Goal: Task Accomplishment & Management: Use online tool/utility

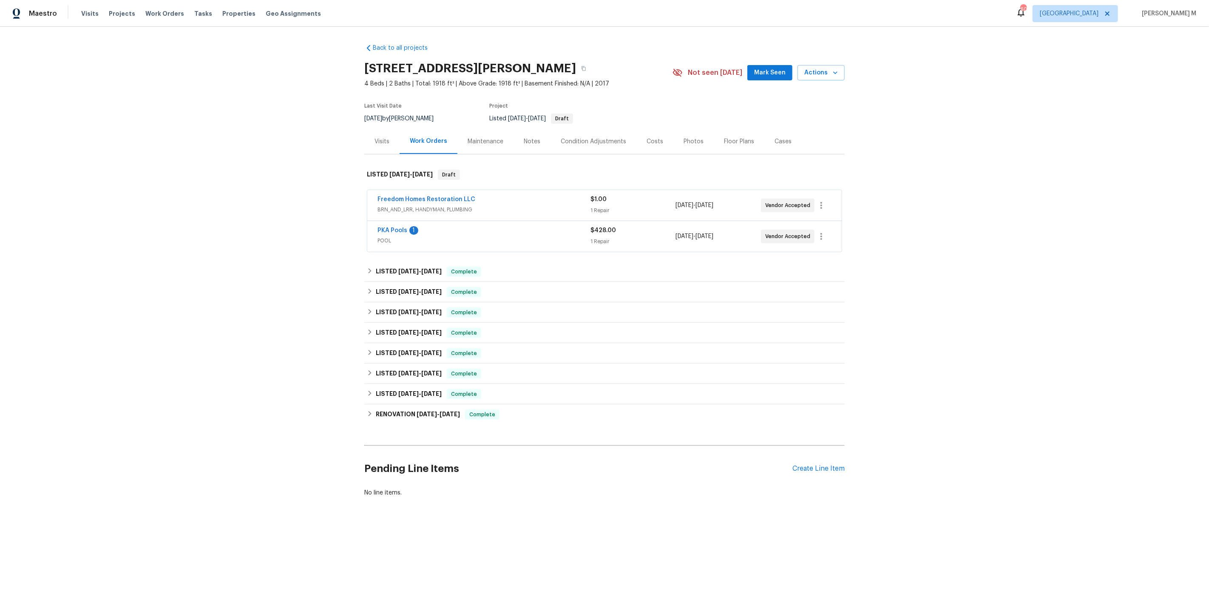
click at [310, 310] on div "Back to all projects [STREET_ADDRESS][PERSON_NAME] 4 Beds | 2 Baths | Total: 19…" at bounding box center [604, 291] width 1209 height 528
click at [414, 206] on span "BRN_AND_LRR, HANDYMAN, PLUMBING" at bounding box center [484, 209] width 213 height 9
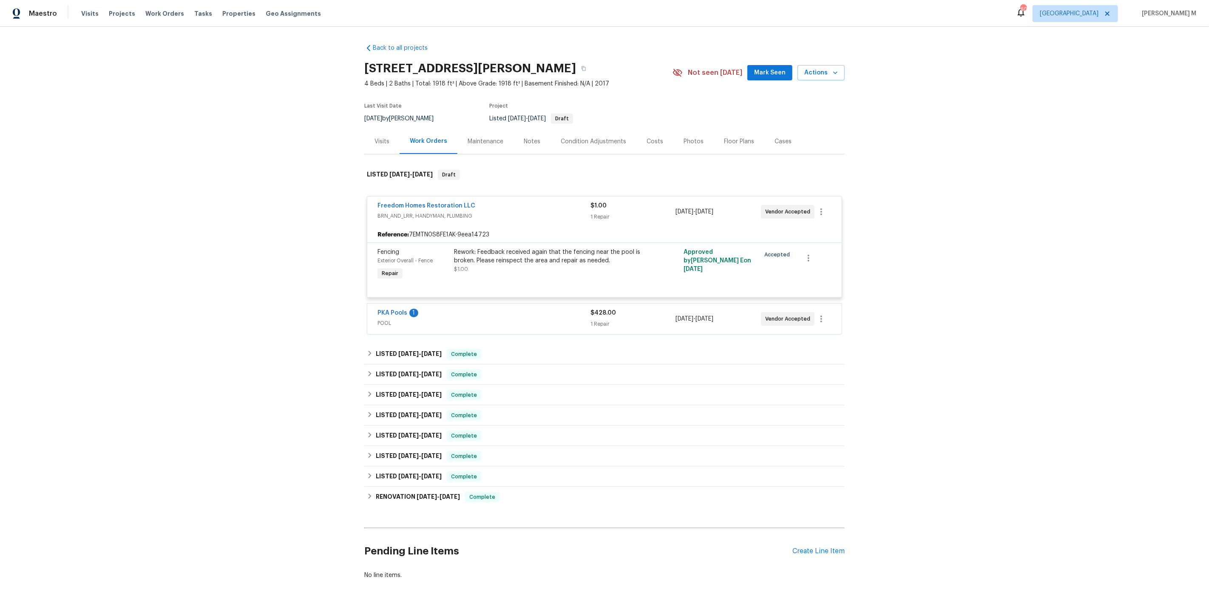
click at [406, 319] on span "POOL" at bounding box center [484, 323] width 213 height 9
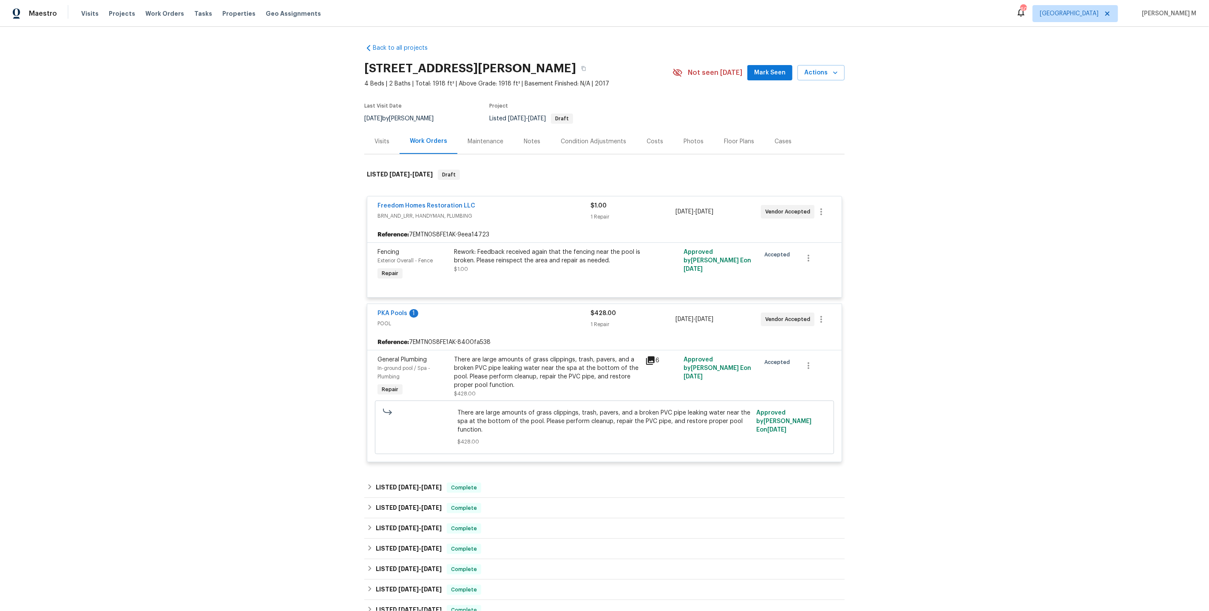
scroll to position [145, 0]
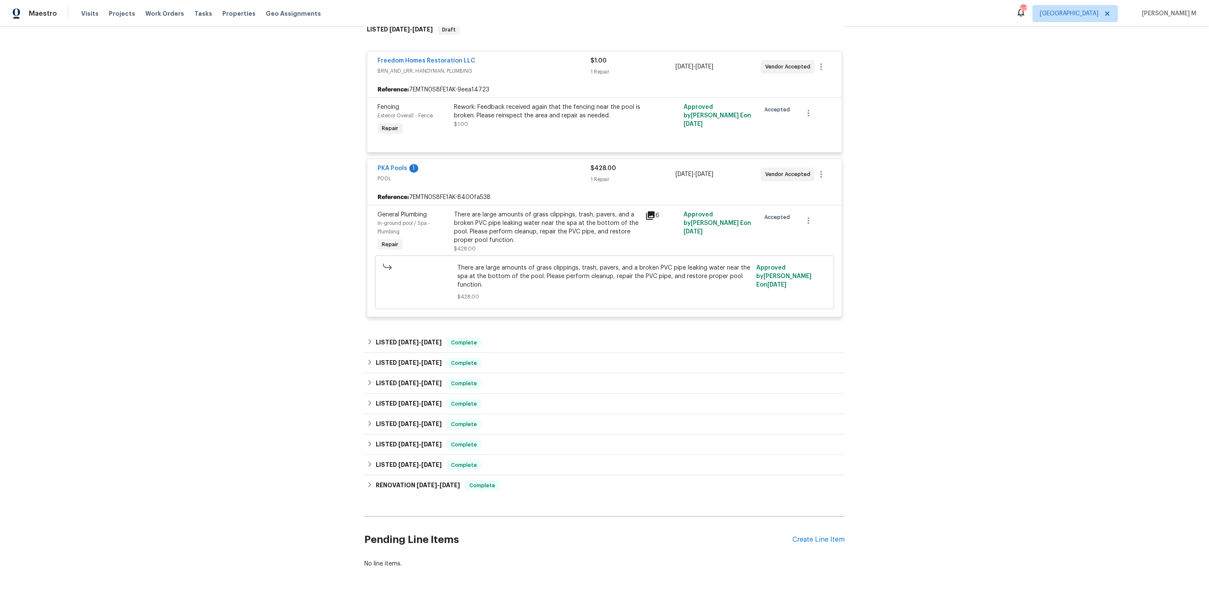
click at [412, 304] on div "General Plumbing In-ground pool / Spa - Plumbing Repair There are large amounts…" at bounding box center [604, 261] width 474 height 112
click at [412, 339] on span "8/6/25" at bounding box center [408, 342] width 20 height 6
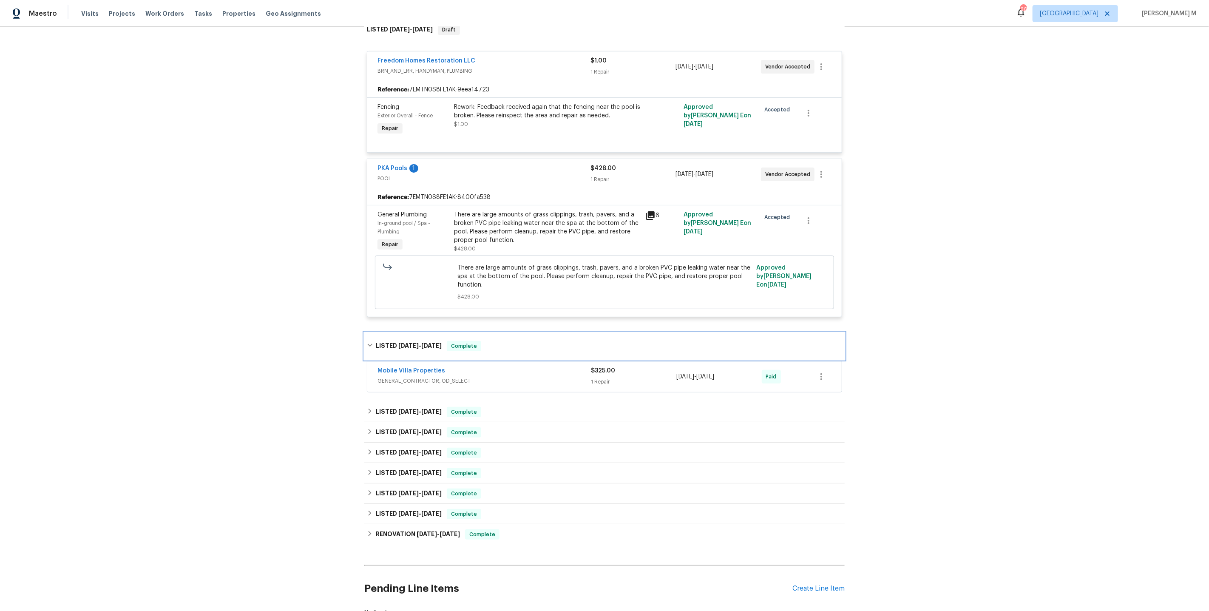
scroll to position [192, 0]
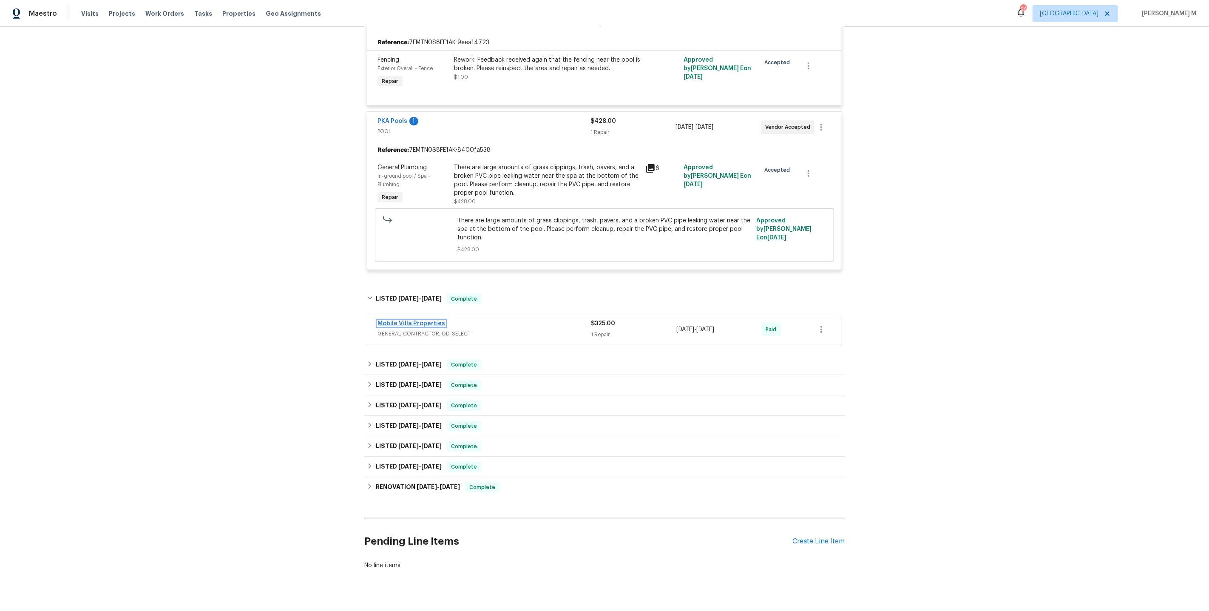
click at [411, 321] on link "Mobile Villa Properties" at bounding box center [412, 324] width 68 height 6
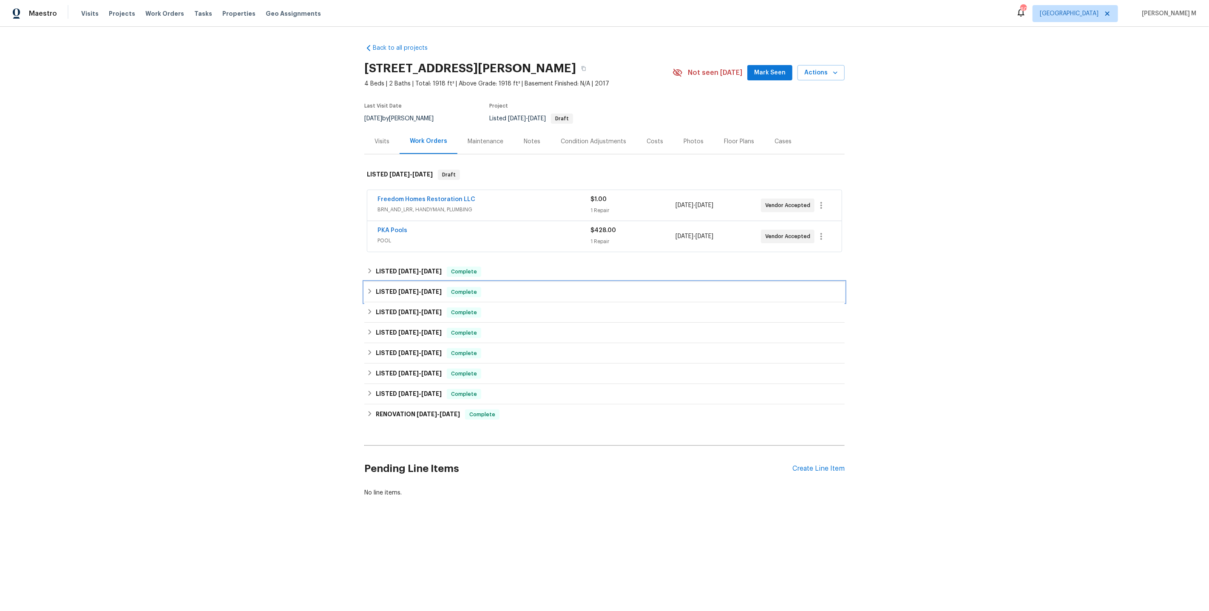
click at [409, 289] on span "[DATE]" at bounding box center [408, 292] width 20 height 6
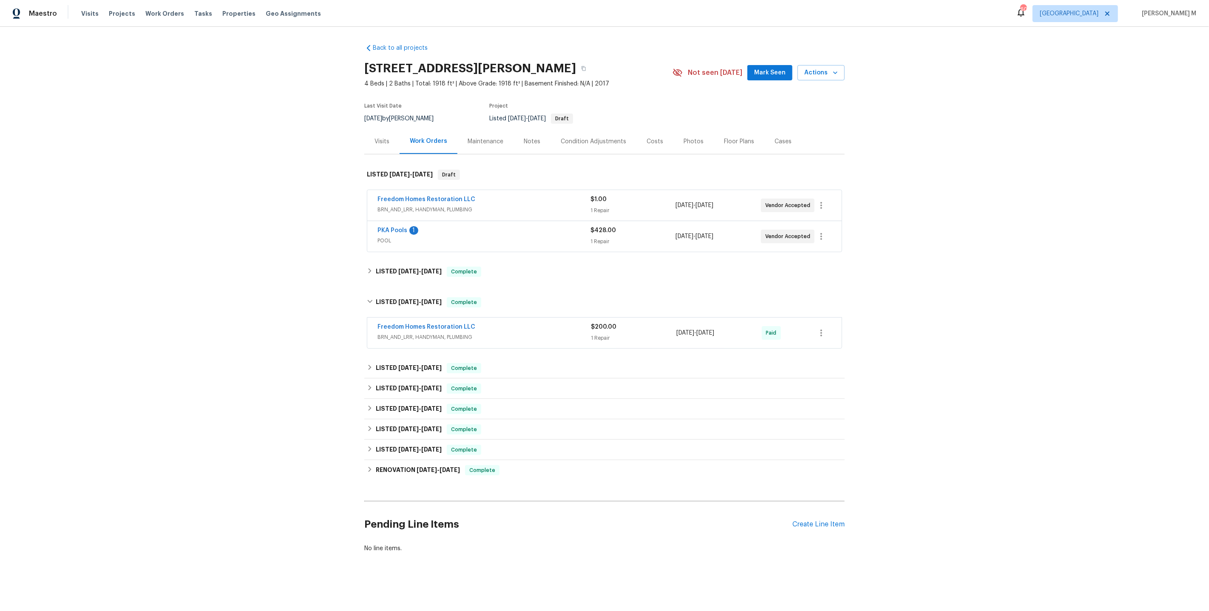
click at [403, 333] on span "BRN_AND_LRR, HANDYMAN, PLUMBING" at bounding box center [484, 337] width 213 height 9
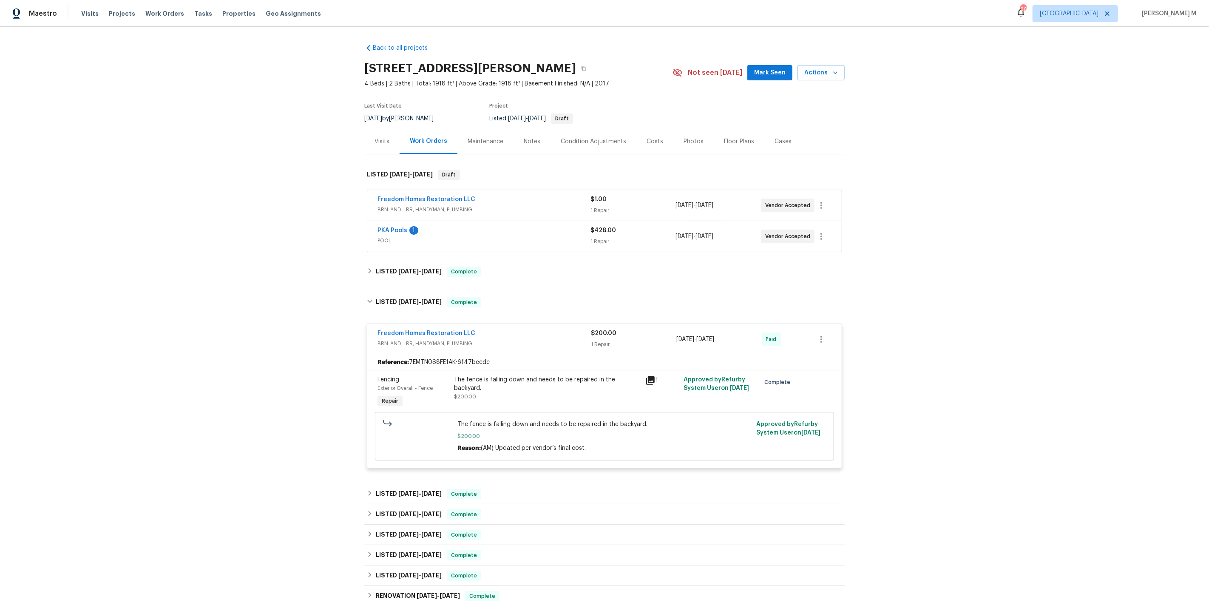
scroll to position [110, 0]
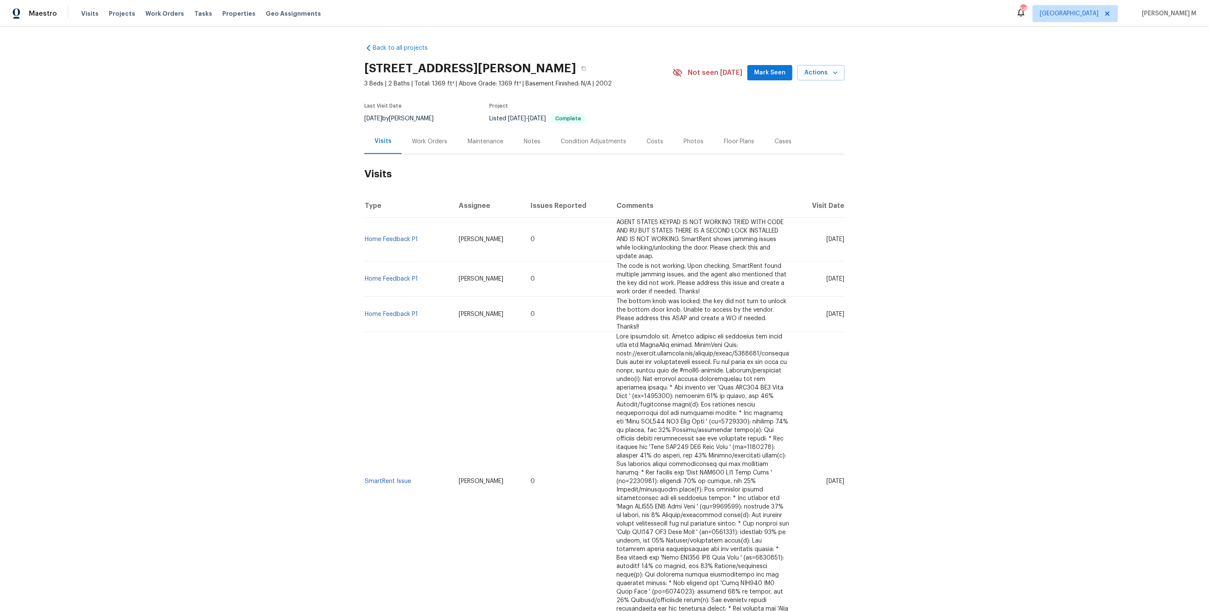
click at [436, 142] on div "Work Orders" at bounding box center [430, 141] width 56 height 25
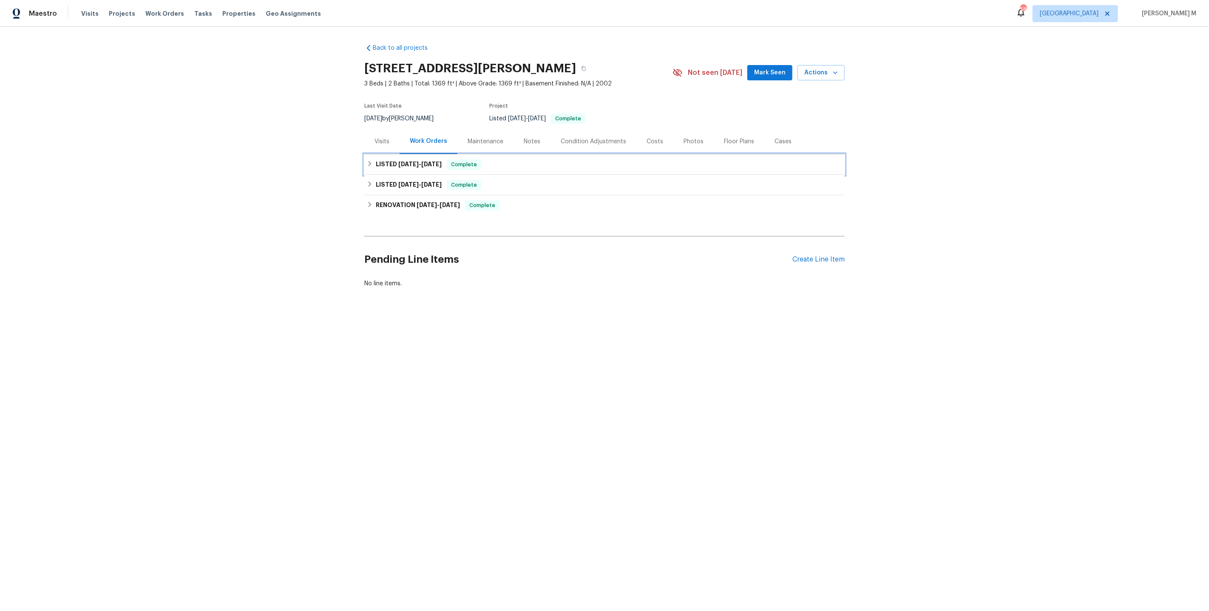
click at [404, 165] on div "LISTED 5/19/25 - 6/5/25 Complete" at bounding box center [604, 164] width 480 height 20
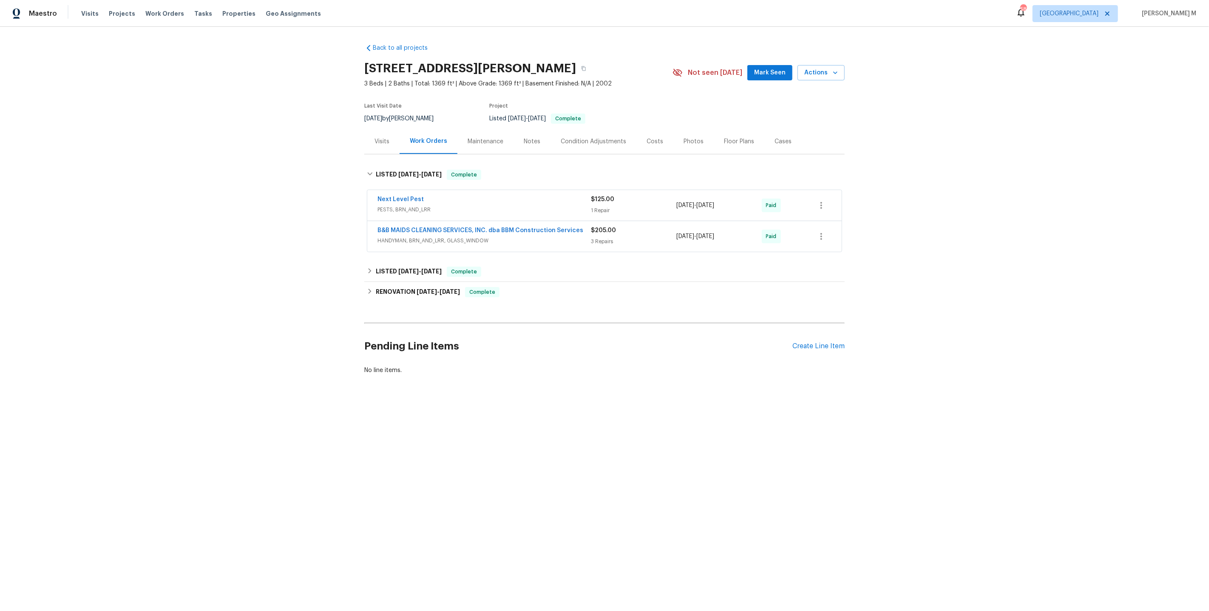
click at [475, 137] on div "Maintenance" at bounding box center [486, 141] width 36 height 9
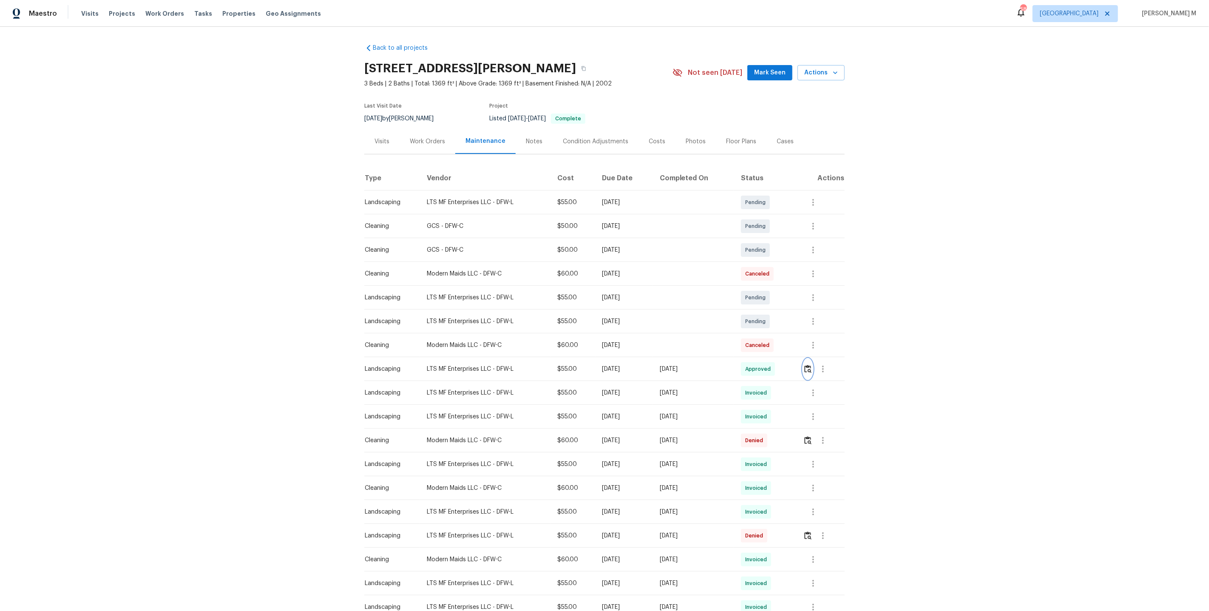
click at [810, 367] on img "button" at bounding box center [807, 369] width 7 height 8
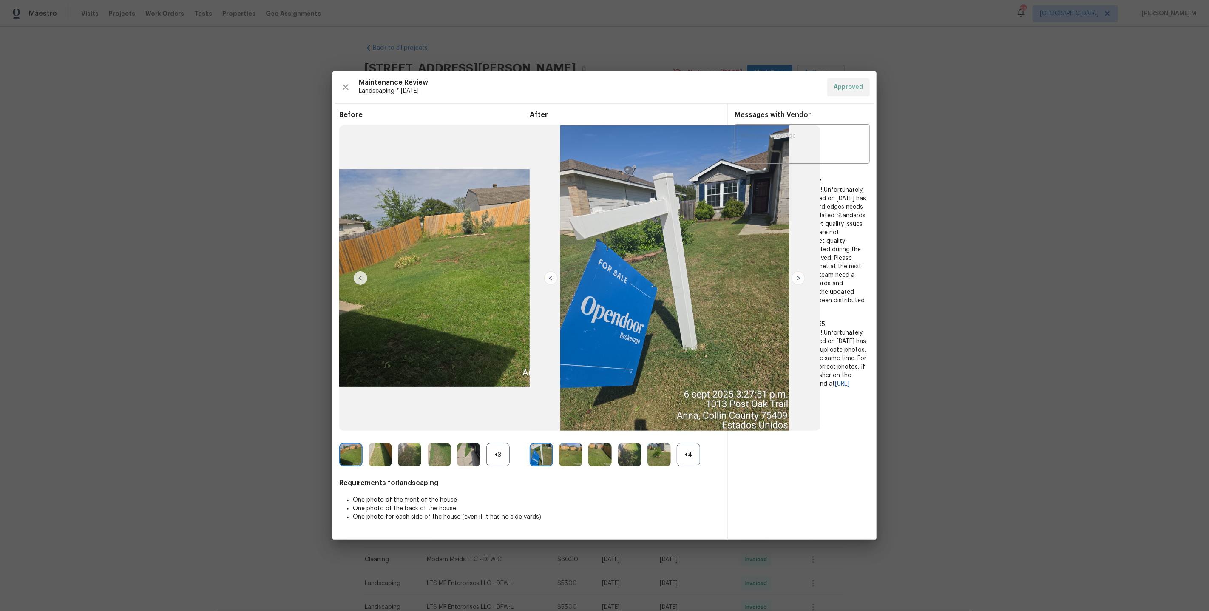
click at [690, 452] on div "+4" at bounding box center [688, 454] width 23 height 23
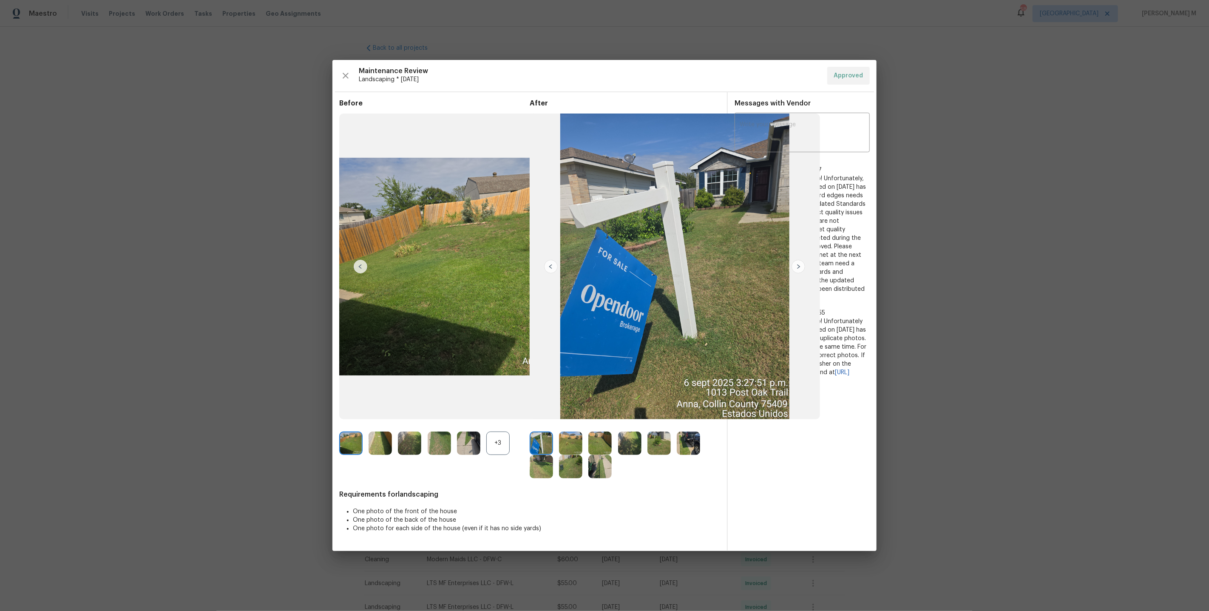
click at [659, 446] on img at bounding box center [659, 443] width 23 height 23
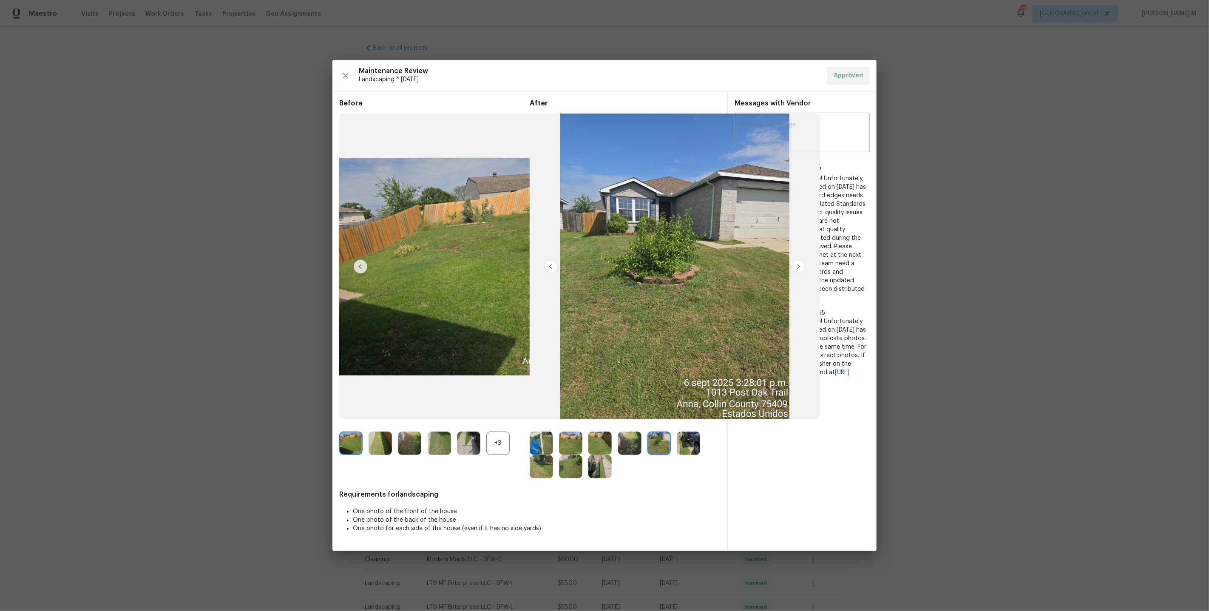
click at [663, 447] on img at bounding box center [659, 443] width 23 height 23
click at [576, 467] on img at bounding box center [570, 466] width 23 height 23
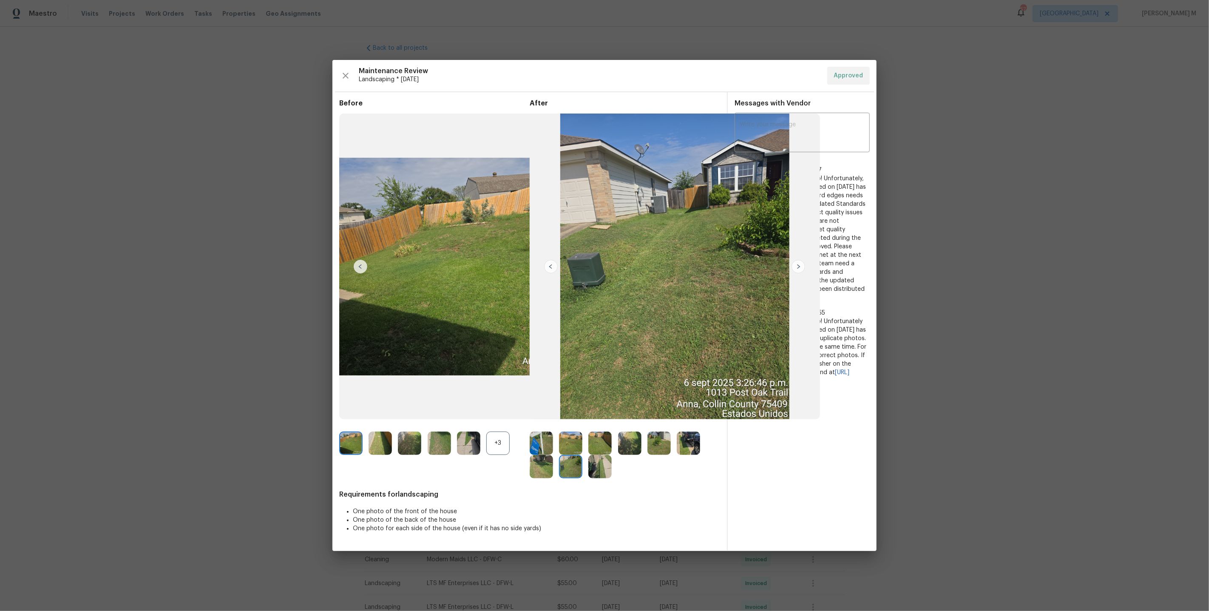
click at [633, 440] on img at bounding box center [629, 443] width 23 height 23
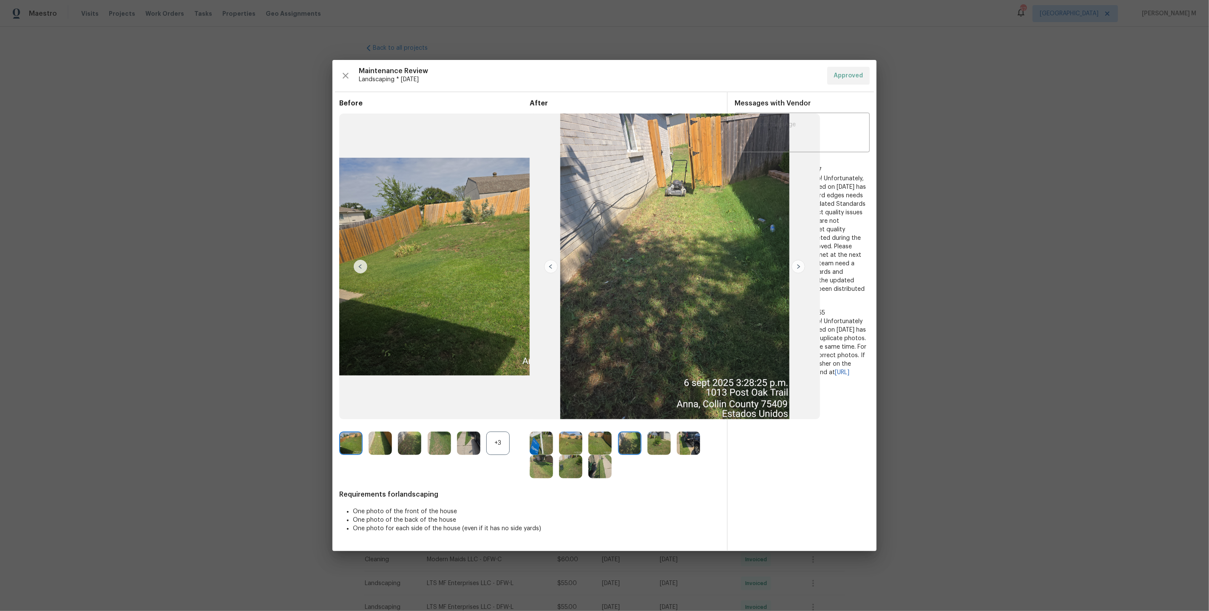
click at [656, 442] on img at bounding box center [659, 443] width 23 height 23
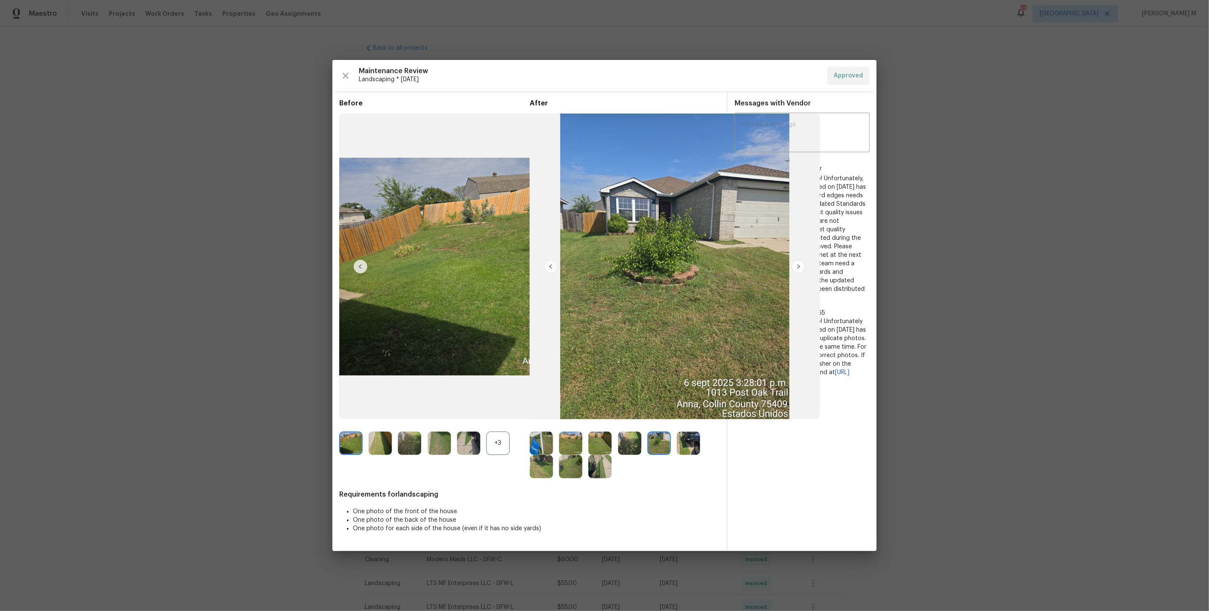
click at [572, 470] on img at bounding box center [570, 466] width 23 height 23
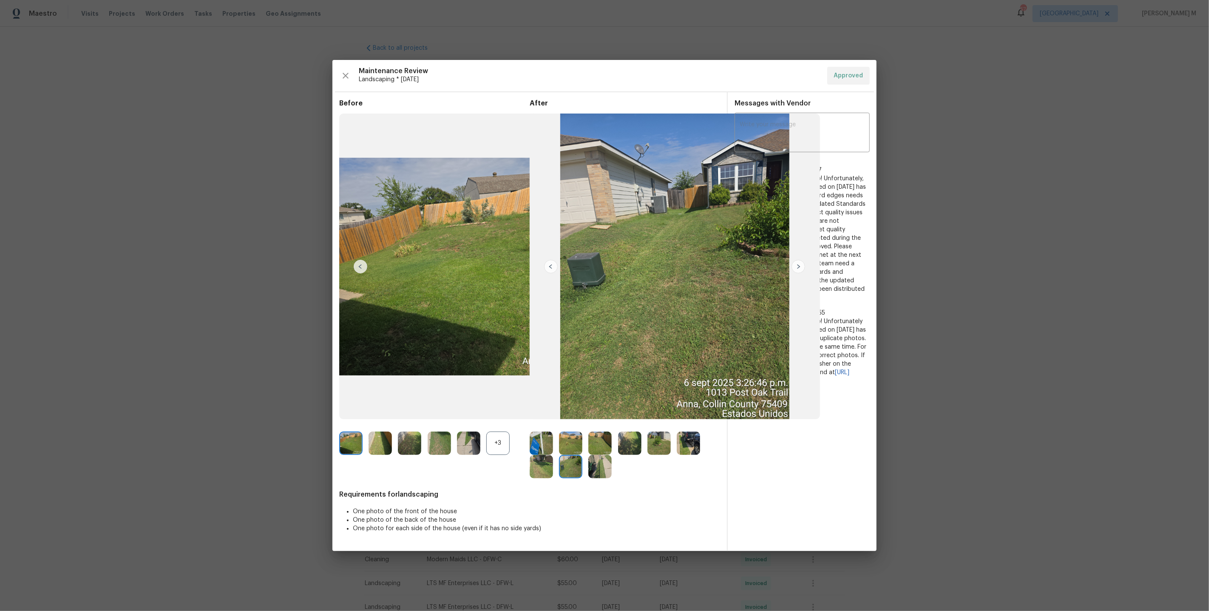
click at [586, 477] on div at bounding box center [573, 466] width 29 height 23
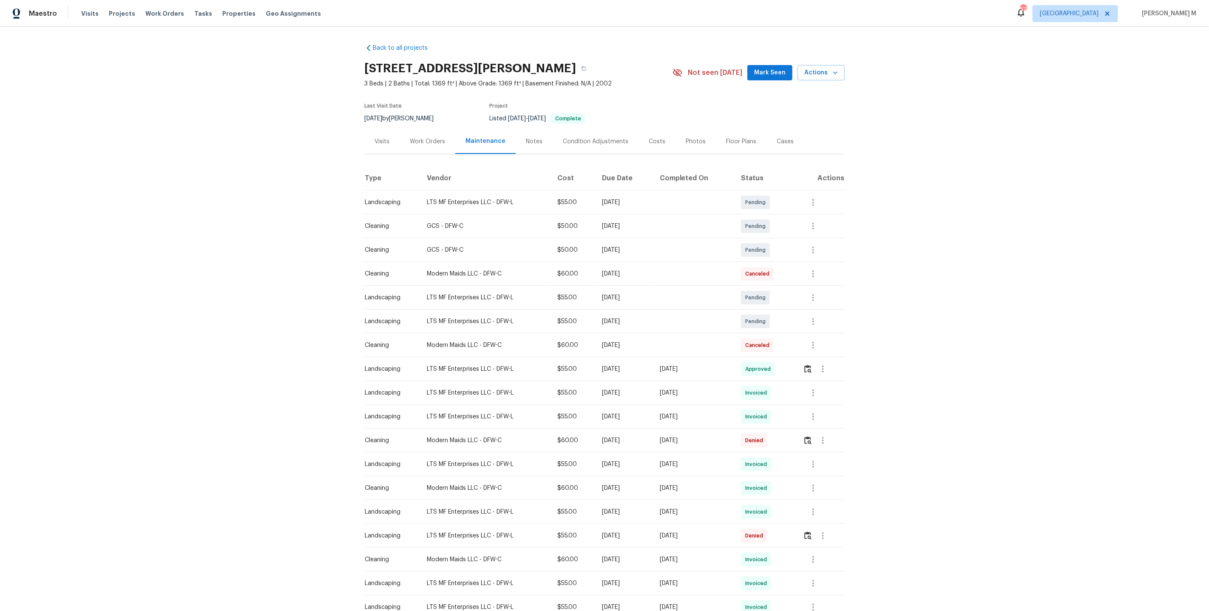
click at [418, 154] on div "Back to all projects 1013 Post Oak Trl, Anna, TX 75409 3 Beds | 2 Baths | Total…" at bounding box center [604, 422] width 480 height 770
click at [419, 140] on div "Work Orders" at bounding box center [427, 141] width 35 height 9
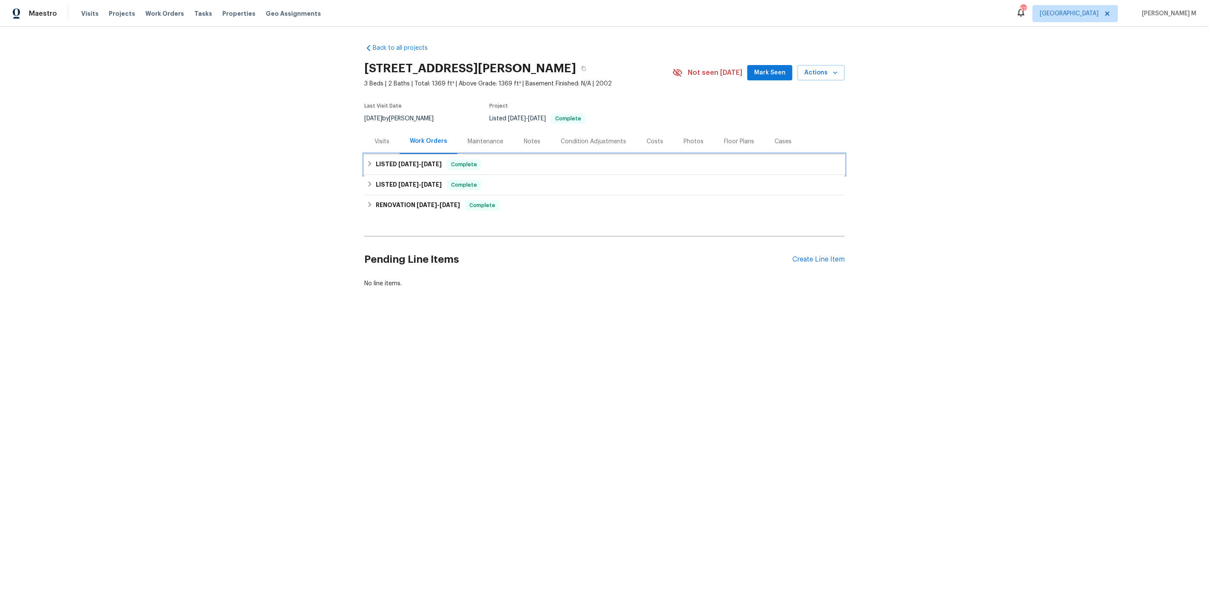
click at [414, 162] on h6 "LISTED 5/19/25 - 6/5/25" at bounding box center [409, 164] width 66 height 10
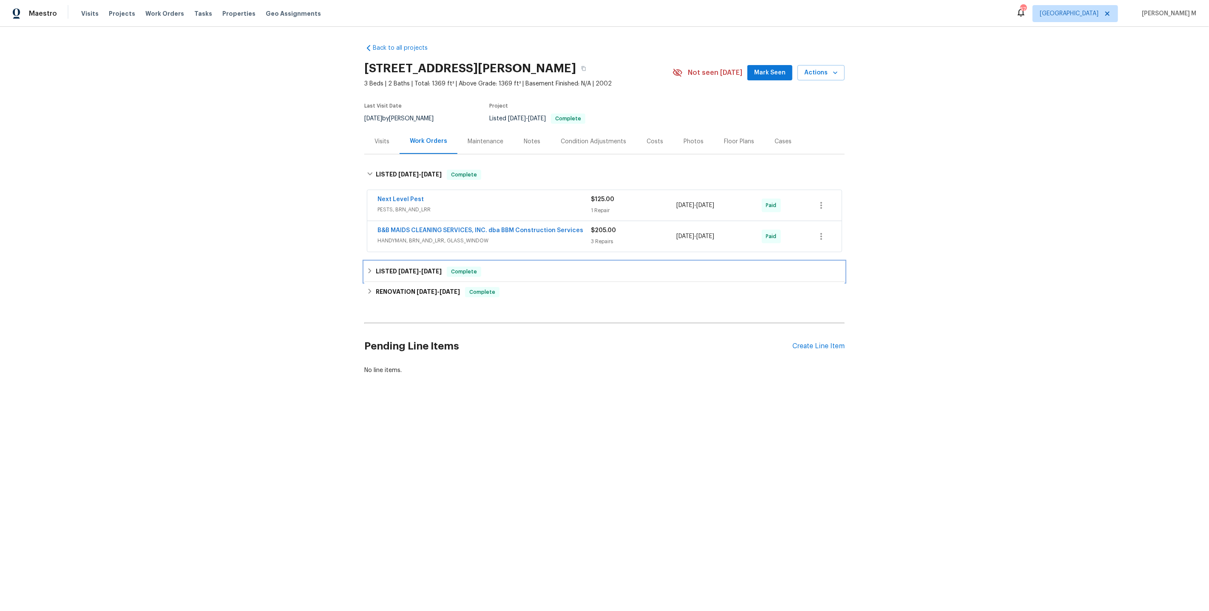
click at [409, 270] on h6 "LISTED 5/2/25 - 5/9/25" at bounding box center [409, 272] width 66 height 10
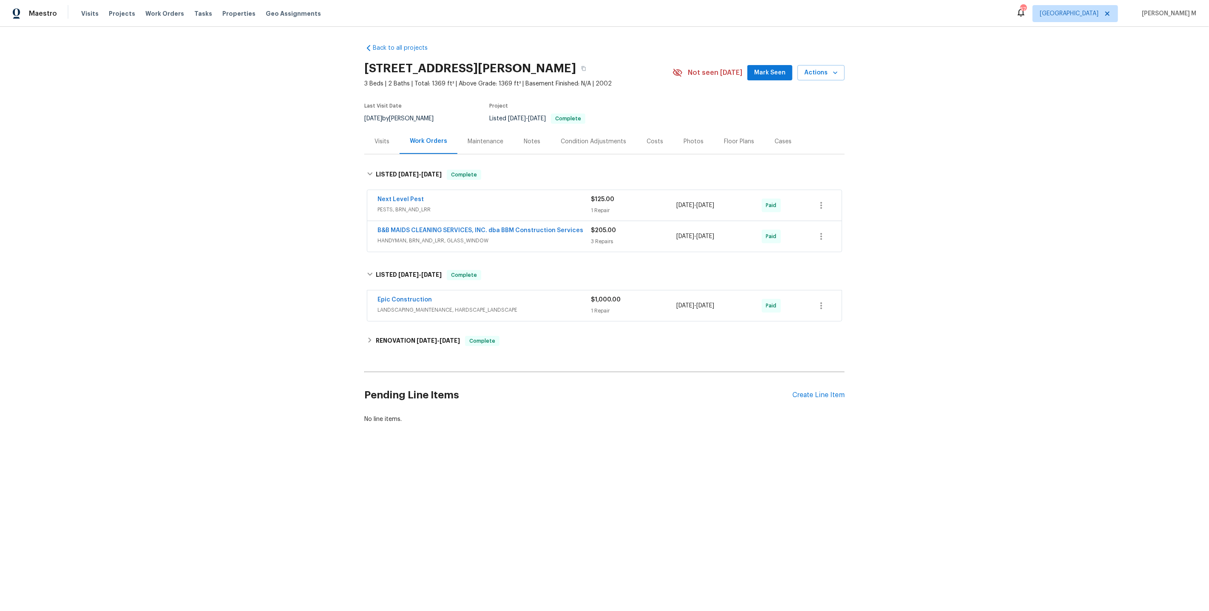
click at [426, 306] on span "LANDSCAPING_MAINTENANCE, HARDSCAPE_LANDSCAPE" at bounding box center [484, 310] width 213 height 9
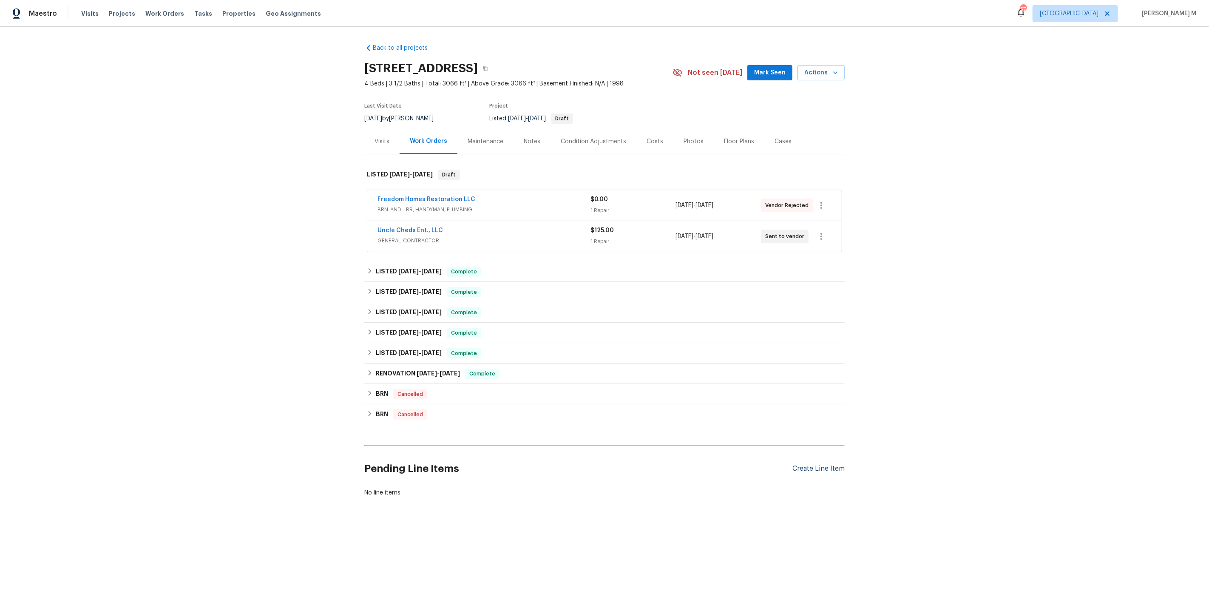
click at [821, 465] on div "Create Line Item" at bounding box center [818, 469] width 52 height 8
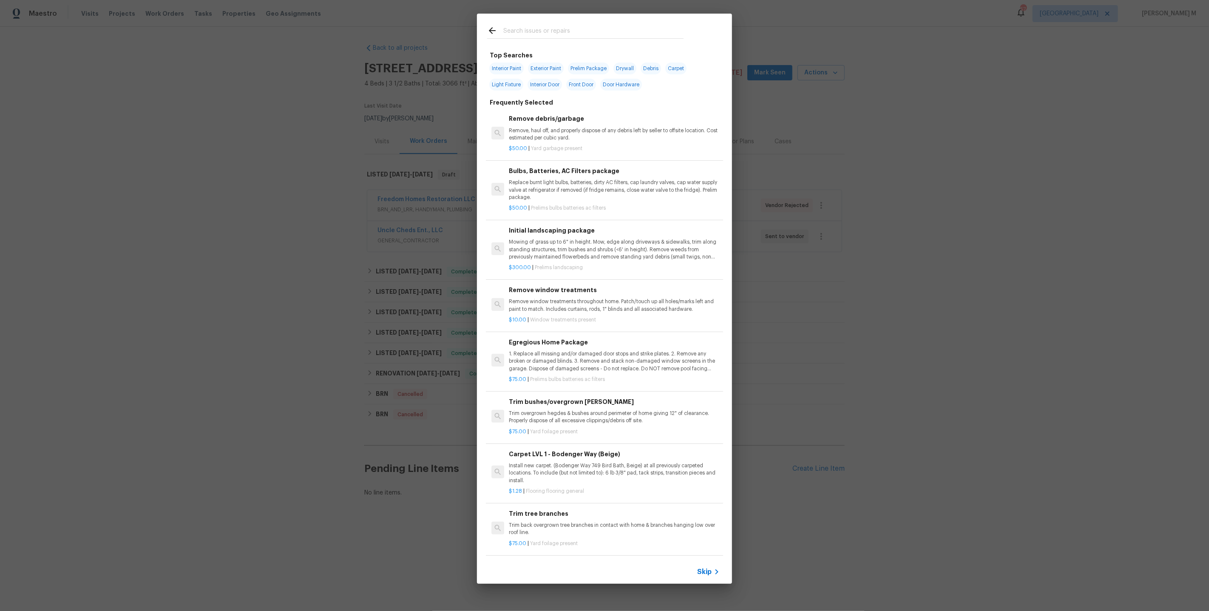
click at [705, 576] on span "Skip" at bounding box center [704, 572] width 14 height 9
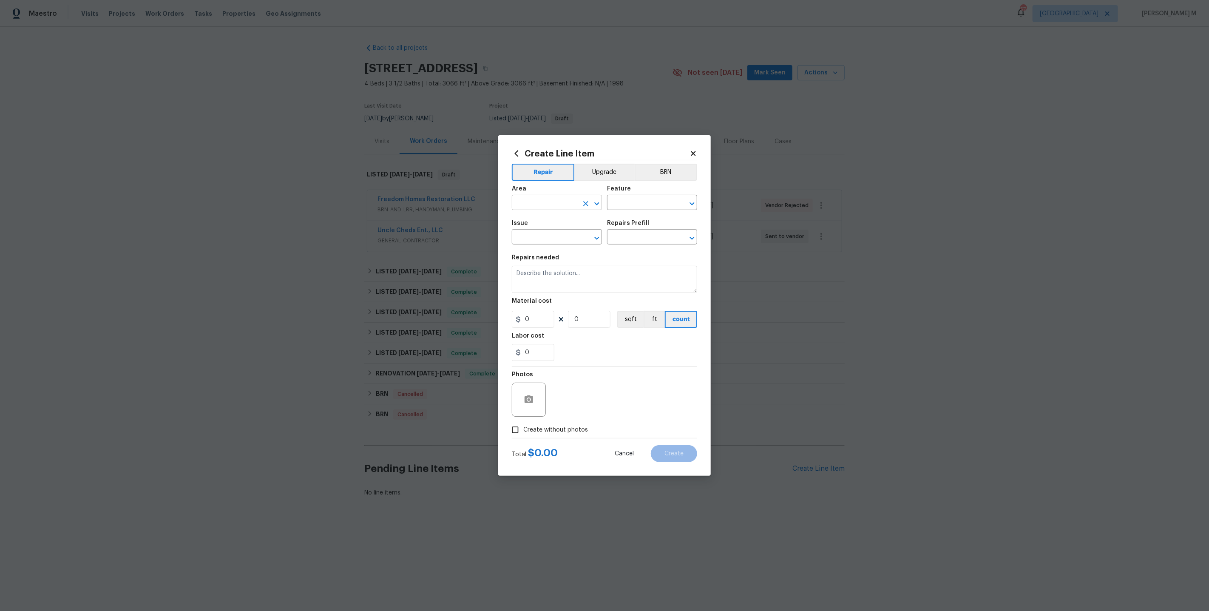
click at [555, 205] on input "text" at bounding box center [545, 203] width 66 height 13
click at [549, 231] on li "Carport" at bounding box center [556, 226] width 91 height 14
type input "Carport"
click at [550, 241] on li "In-ground pool / Spa" at bounding box center [556, 240] width 91 height 14
type input "In-ground pool / Spa"
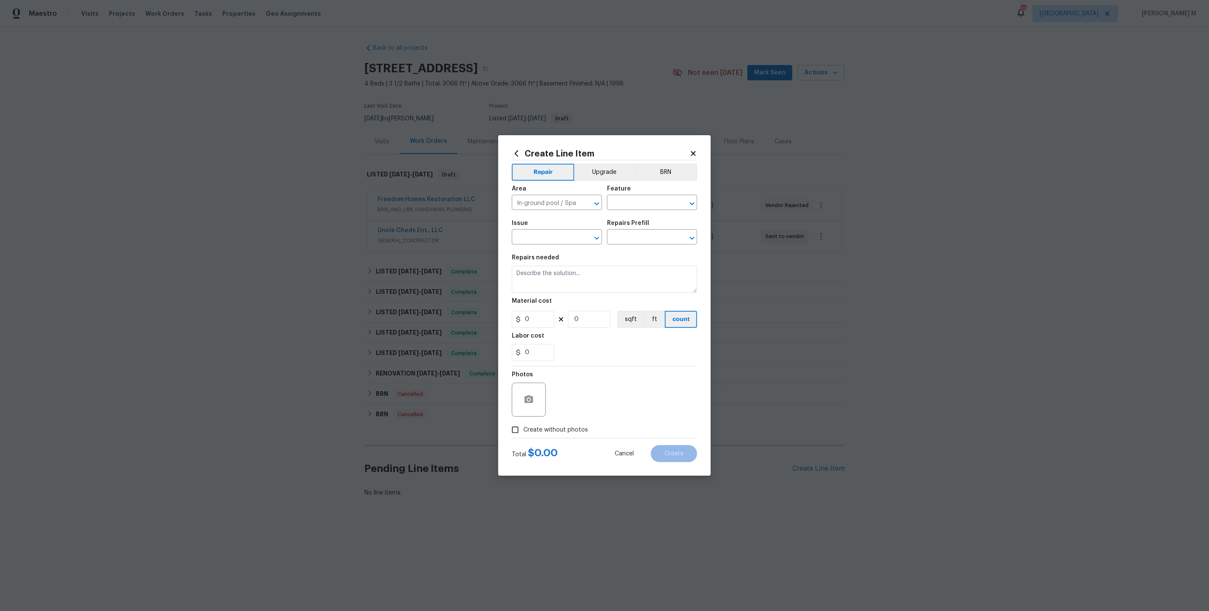
click at [651, 197] on div "Feature" at bounding box center [652, 191] width 90 height 11
click at [639, 210] on input "text" at bounding box center [640, 203] width 66 height 13
click at [635, 241] on li "Pool" at bounding box center [652, 246] width 91 height 14
type input "Pool"
click at [542, 239] on input "text" at bounding box center [545, 237] width 66 height 13
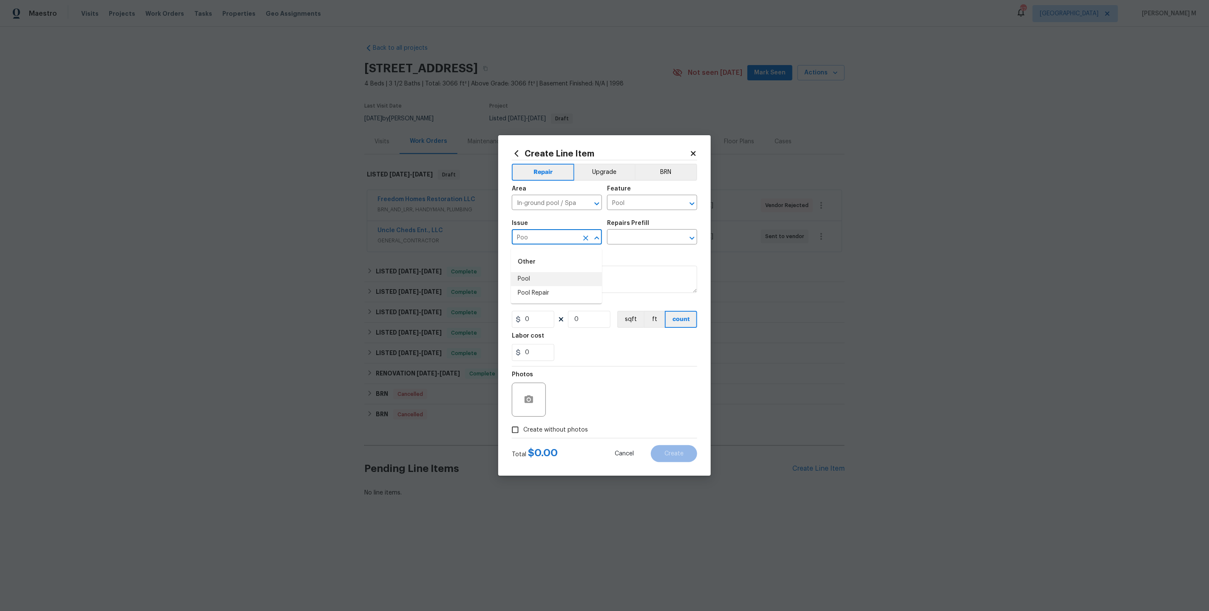
click at [542, 296] on li "Pool Repair" at bounding box center [556, 293] width 91 height 14
type input "Pool Repair"
click at [646, 242] on input "text" at bounding box center [640, 237] width 66 height 13
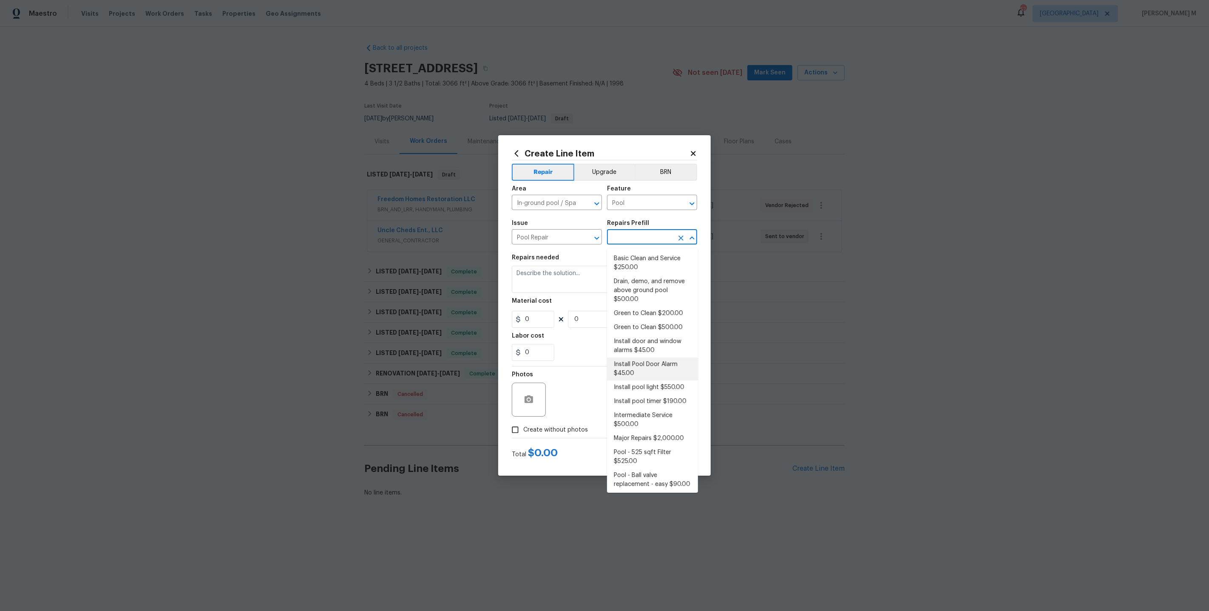
scroll to position [74, 0]
drag, startPoint x: 650, startPoint y: 346, endPoint x: 597, endPoint y: 345, distance: 53.6
click at [597, 345] on body "Maestro Visits Projects Work Orders Tasks Properties Geo Assignments 57 Dallas …" at bounding box center [604, 277] width 1209 height 555
click at [616, 357] on li "Major Repairs $2,000.00" at bounding box center [652, 364] width 91 height 14
type input "Major Repairs $2,000.00"
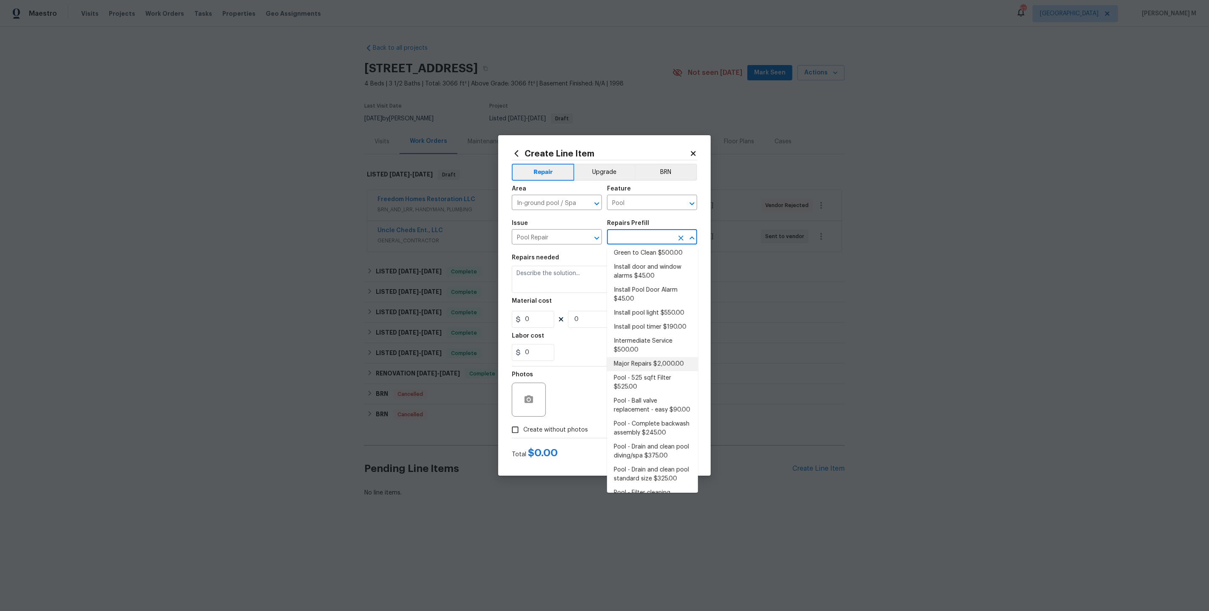
type textarea "large misc. repairs abandoned empty pool"
type input "2000"
type input "1"
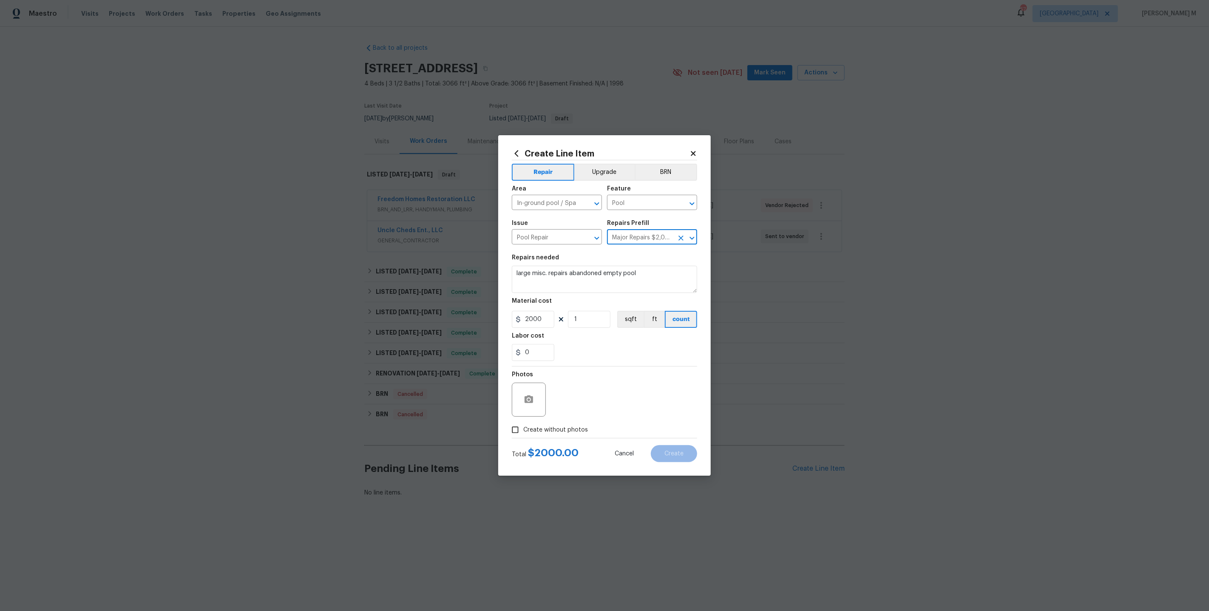
click at [631, 236] on input "Major Repairs $2,000.00" at bounding box center [640, 237] width 66 height 13
drag, startPoint x: 650, startPoint y: 239, endPoint x: 579, endPoint y: 239, distance: 71.4
click at [579, 239] on div "Issue Pool Repair ​ Repairs Prefill Major Repairs $2,000.00 ​" at bounding box center [604, 232] width 185 height 34
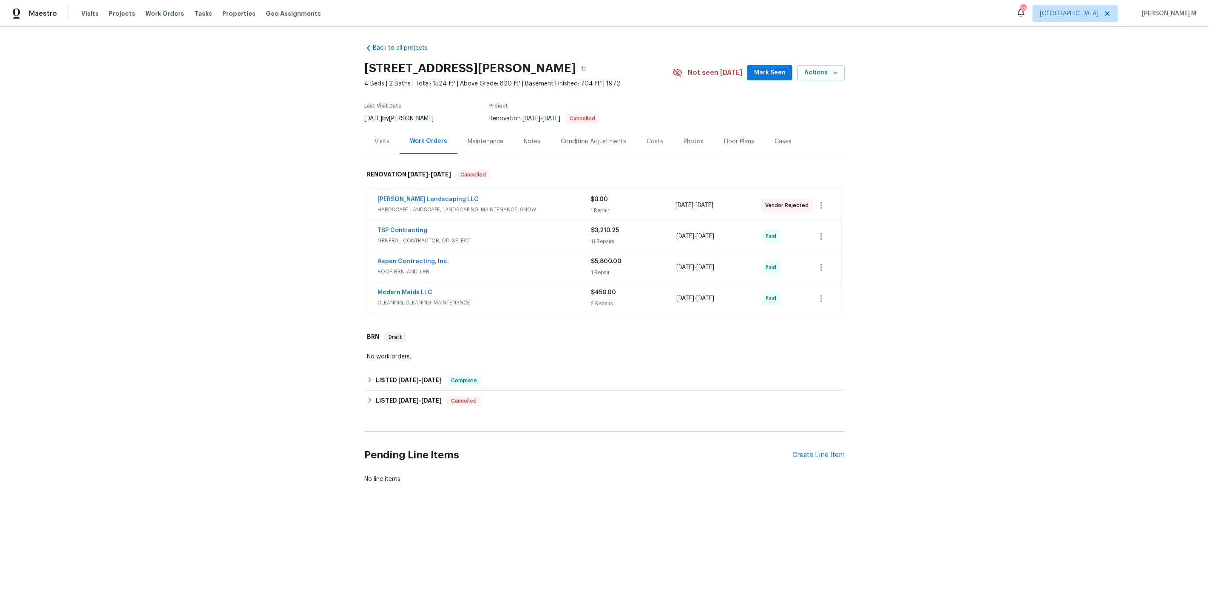
click at [435, 209] on span "HARDSCAPE_LANDSCAPE, LANDSCAPING_MAINTENANCE, SNOW" at bounding box center [484, 209] width 213 height 9
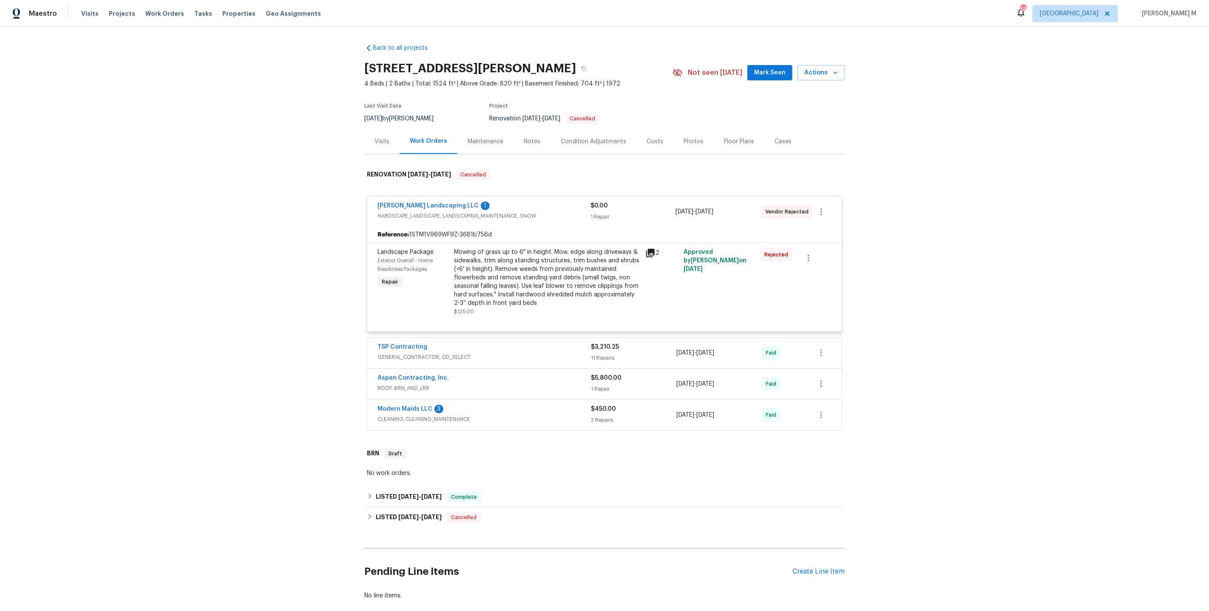
click at [483, 140] on div "Maintenance" at bounding box center [486, 141] width 36 height 9
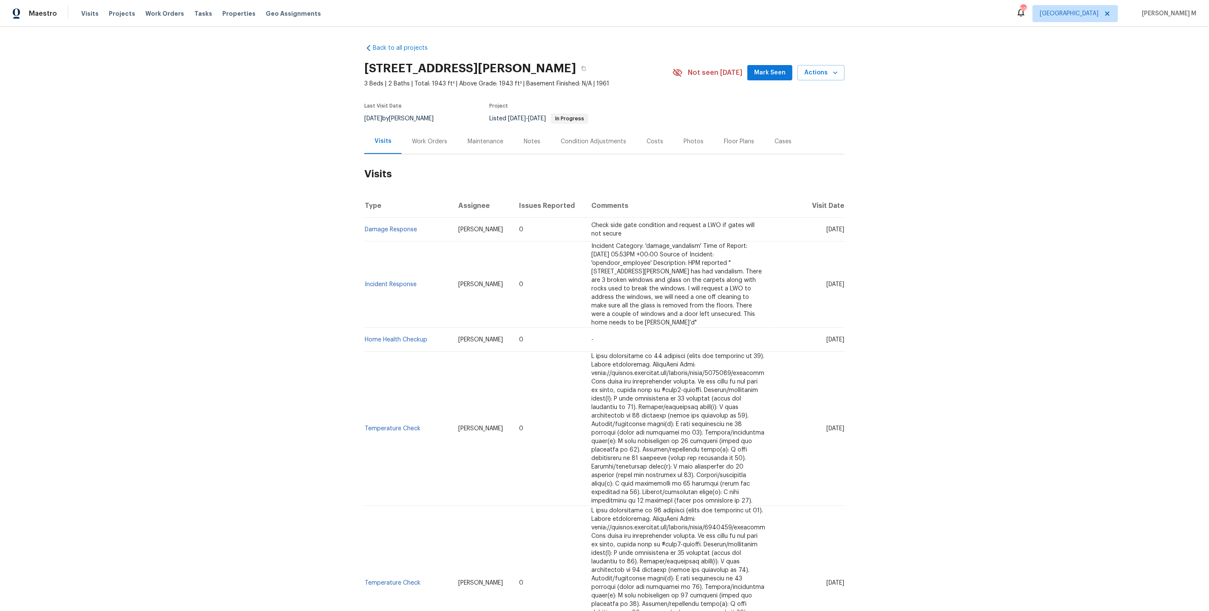
click at [428, 139] on div "Work Orders" at bounding box center [429, 141] width 35 height 9
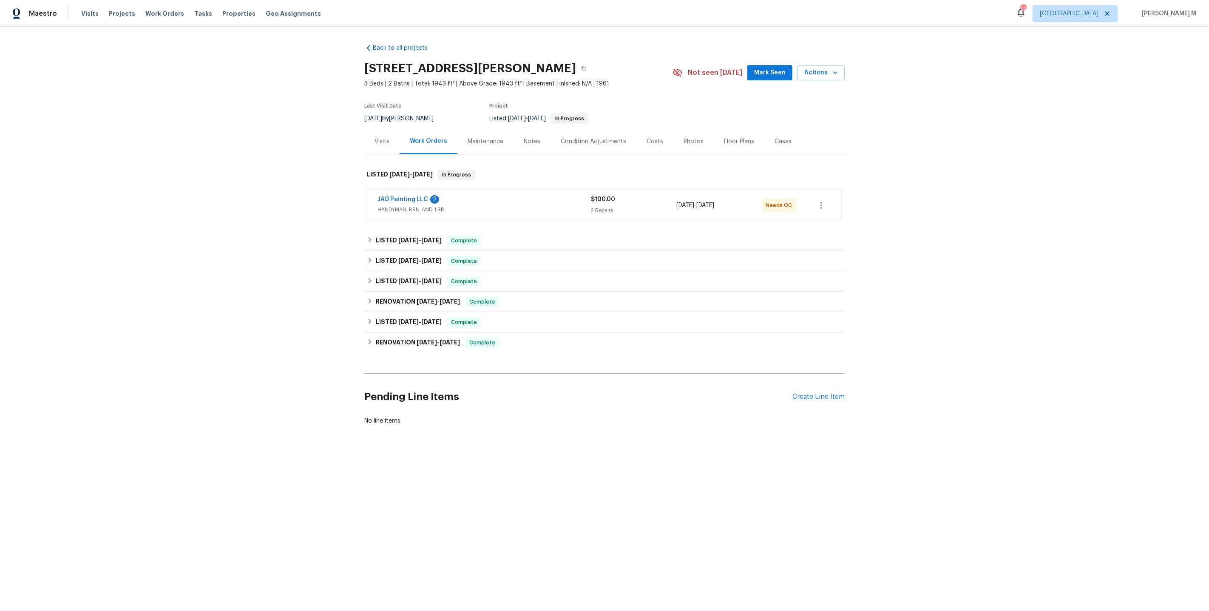
click at [402, 207] on span "HANDYMAN, BRN_AND_LRR" at bounding box center [484, 209] width 213 height 9
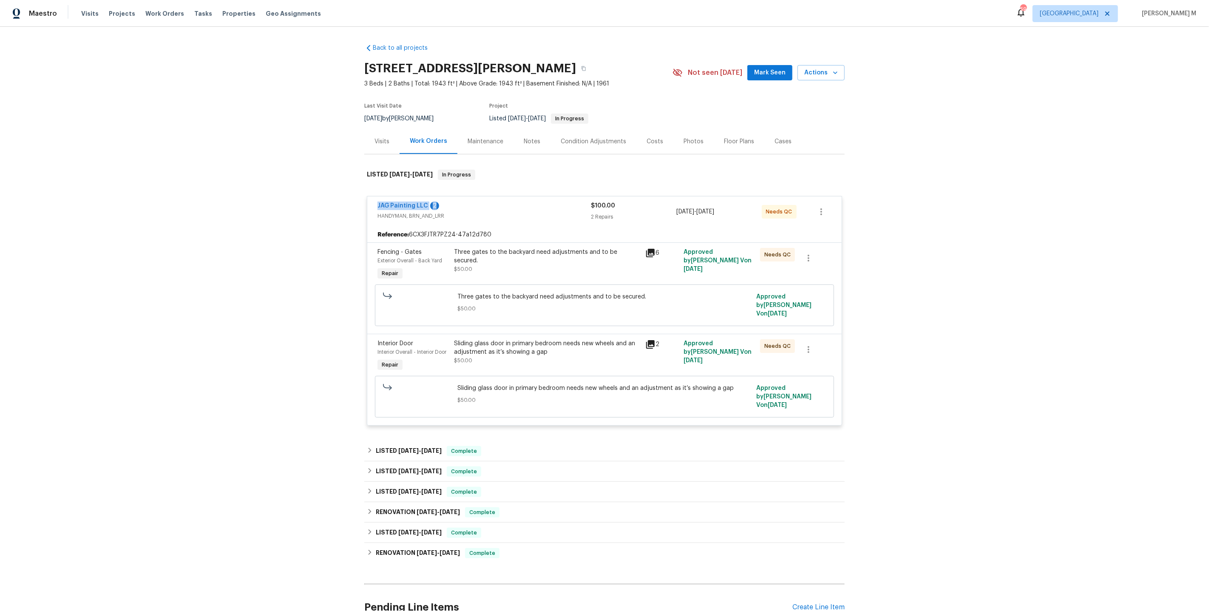
drag, startPoint x: 446, startPoint y: 199, endPoint x: 335, endPoint y: 199, distance: 111.4
click at [335, 199] on div "Back to all projects 7001 Edwina Ave NE, Albuquerque, NM 87110 3 Beds | 2 Baths…" at bounding box center [604, 319] width 1209 height 584
copy div "JAG Painting LLC 2"
click at [411, 448] on span "8/20/25" at bounding box center [408, 451] width 20 height 6
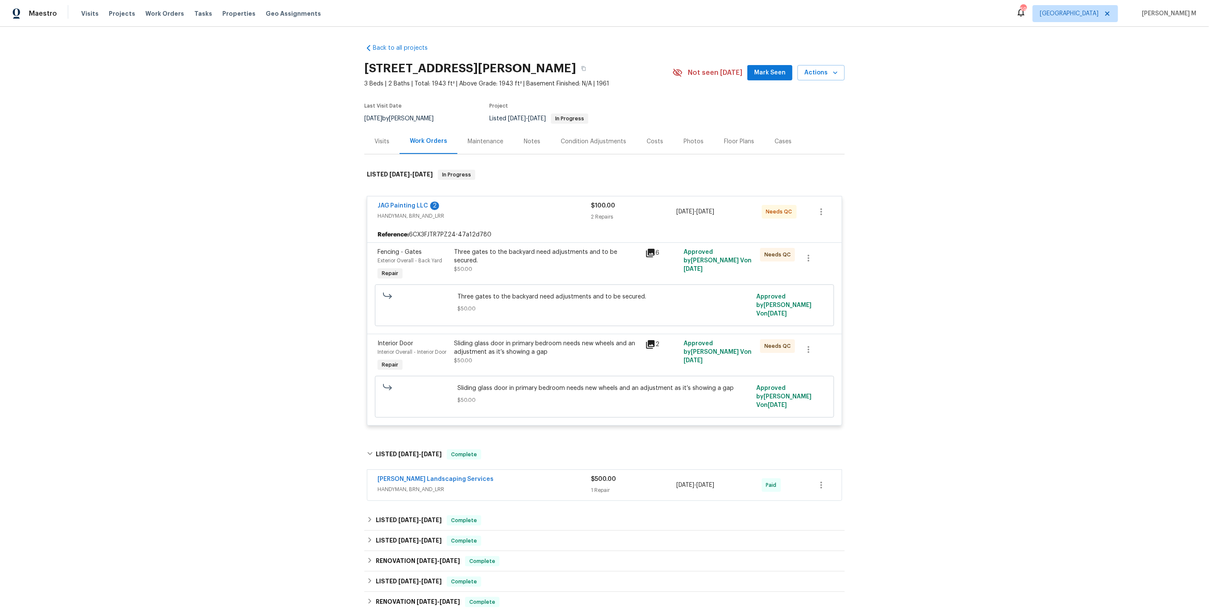
click at [403, 475] on span "Rodriguez Landscaping Services" at bounding box center [436, 479] width 116 height 9
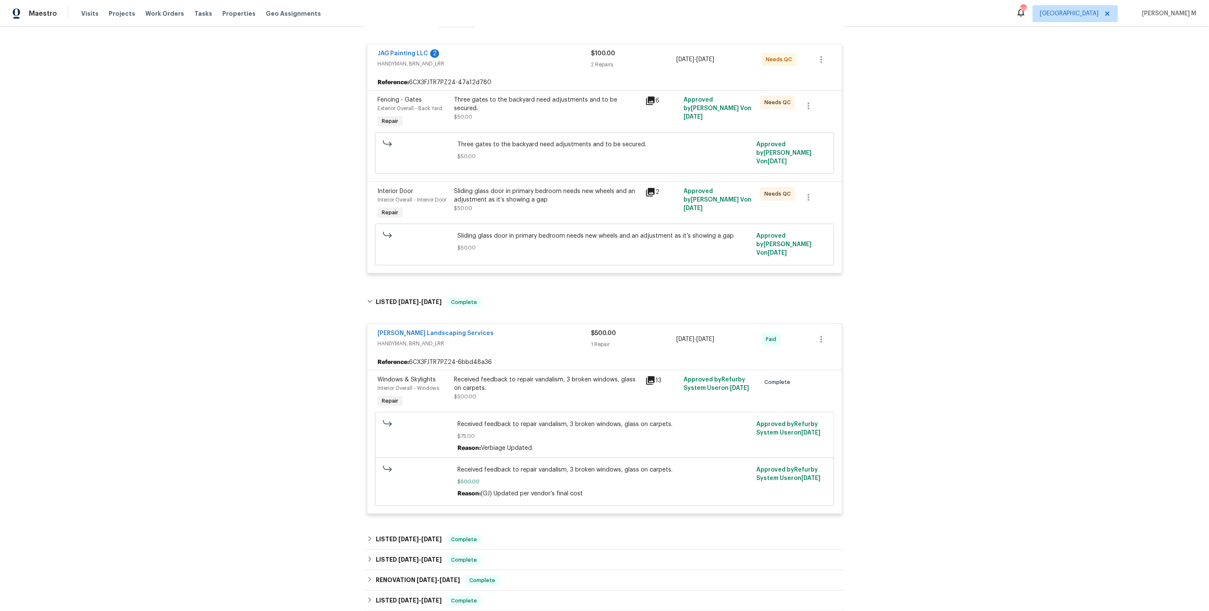
scroll to position [273, 0]
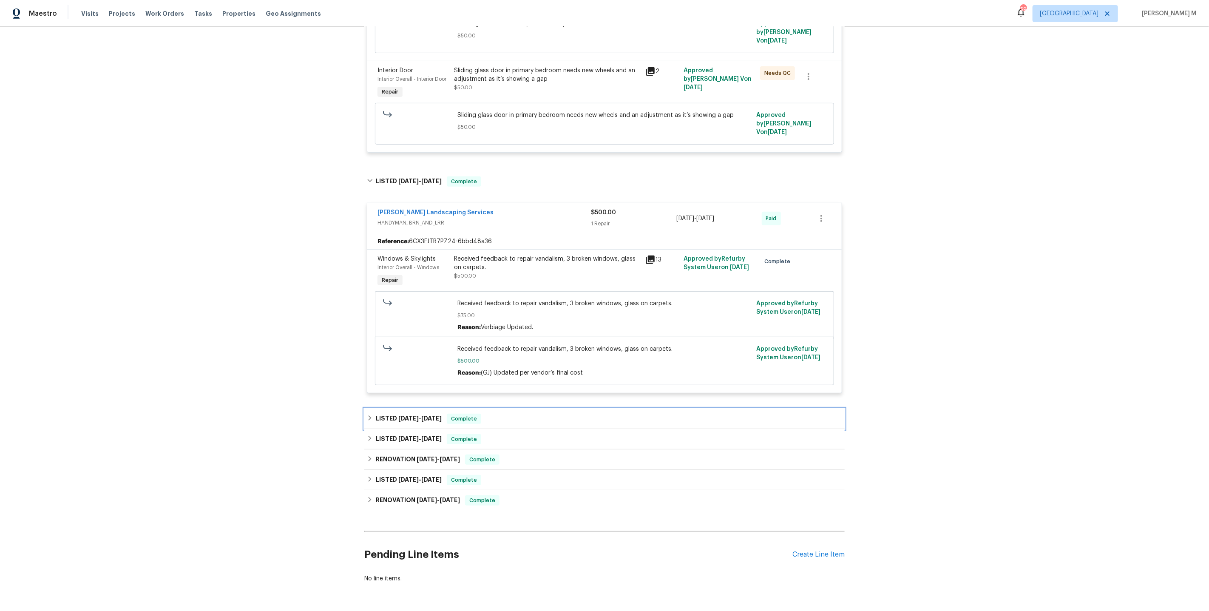
click at [412, 409] on div "LISTED 6/30/25 - 7/31/25 Complete" at bounding box center [604, 419] width 480 height 20
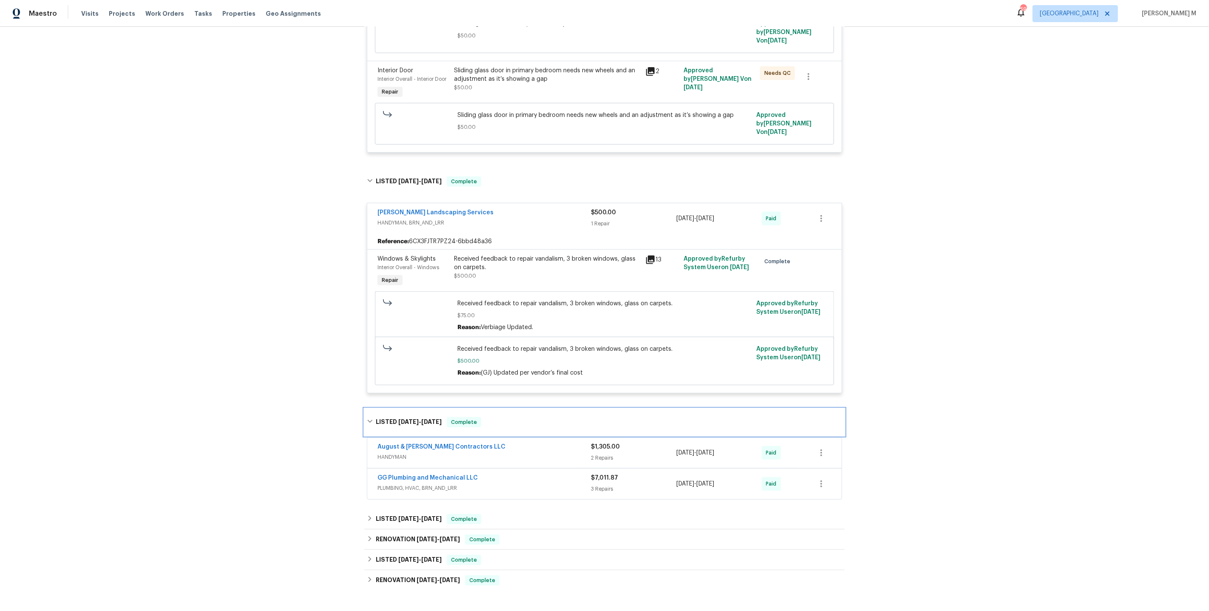
scroll to position [320, 0]
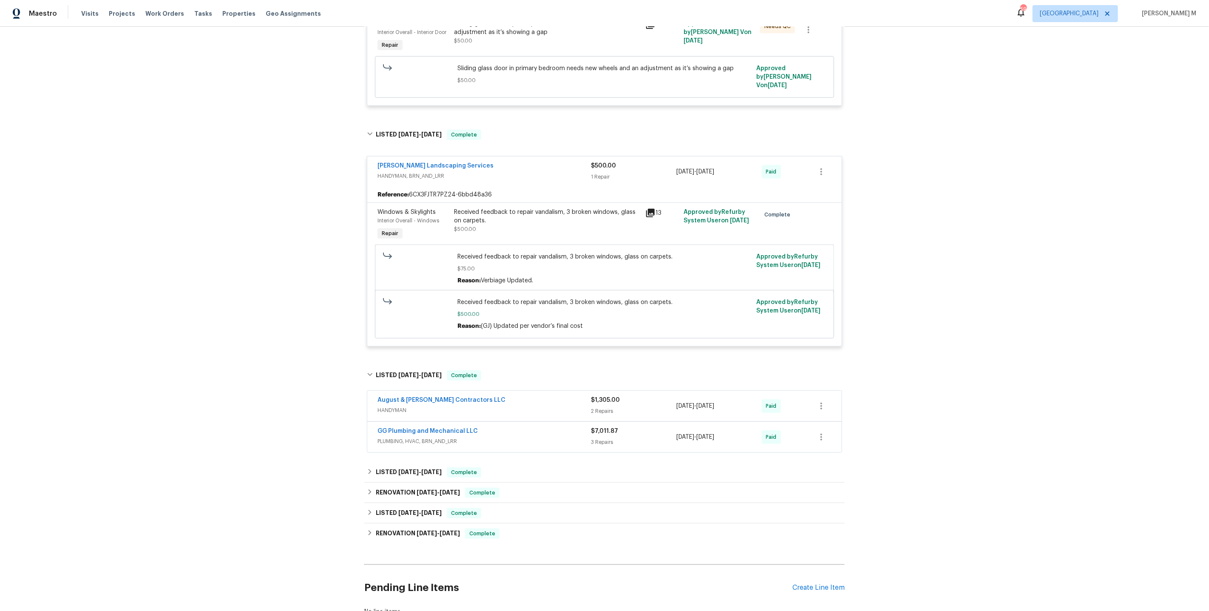
click at [399, 406] on span "HANDYMAN" at bounding box center [484, 410] width 213 height 9
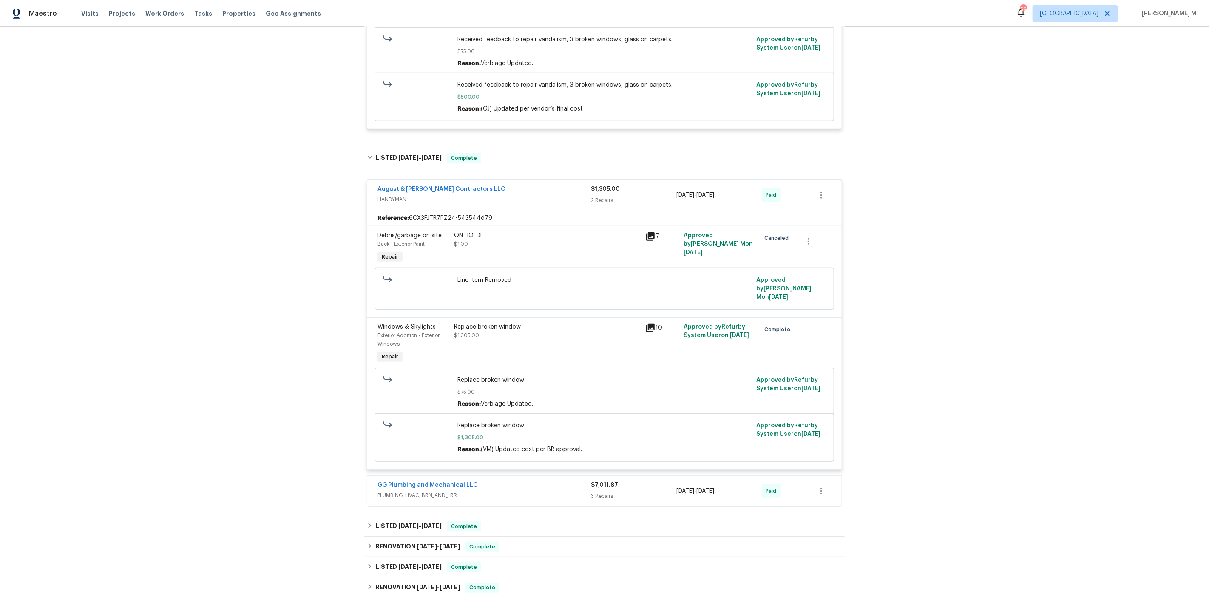
scroll to position [538, 0]
click at [399, 490] on span "PLUMBING, HVAC, BRN_AND_LRR" at bounding box center [484, 494] width 213 height 9
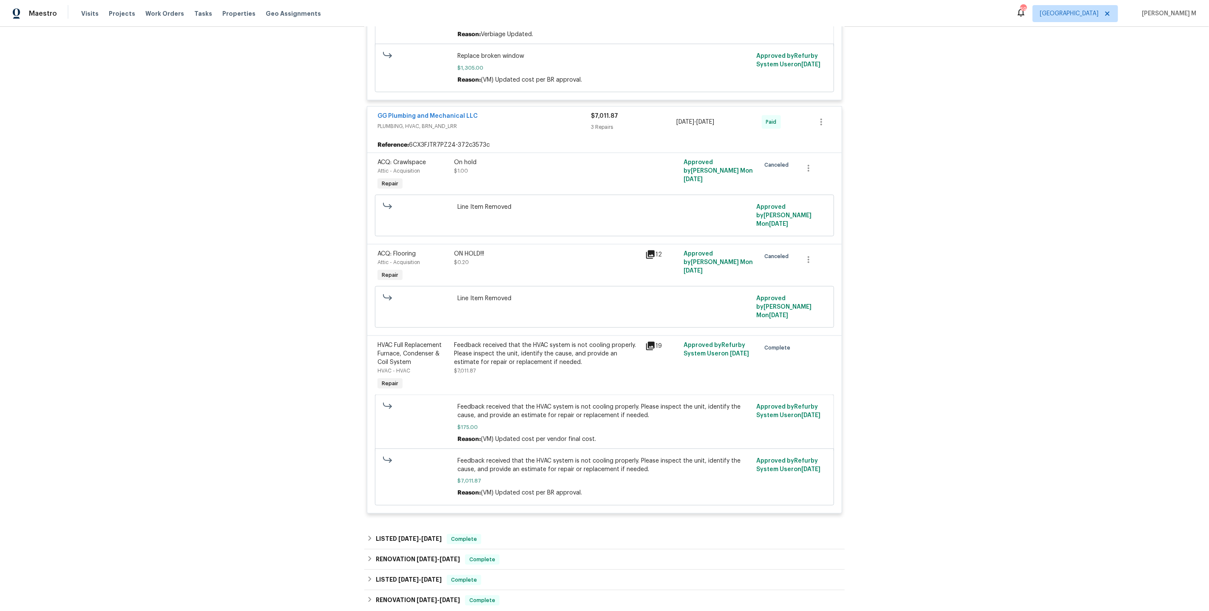
scroll to position [966, 0]
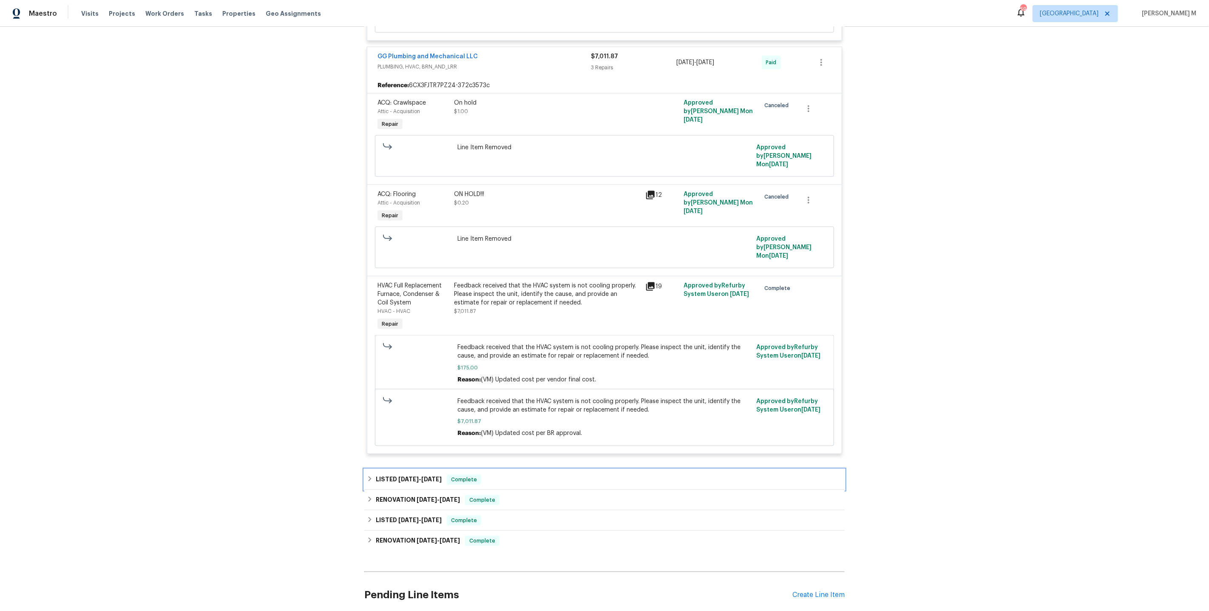
click at [391, 474] on h6 "LISTED 5/21/25 - 6/4/25" at bounding box center [409, 479] width 66 height 10
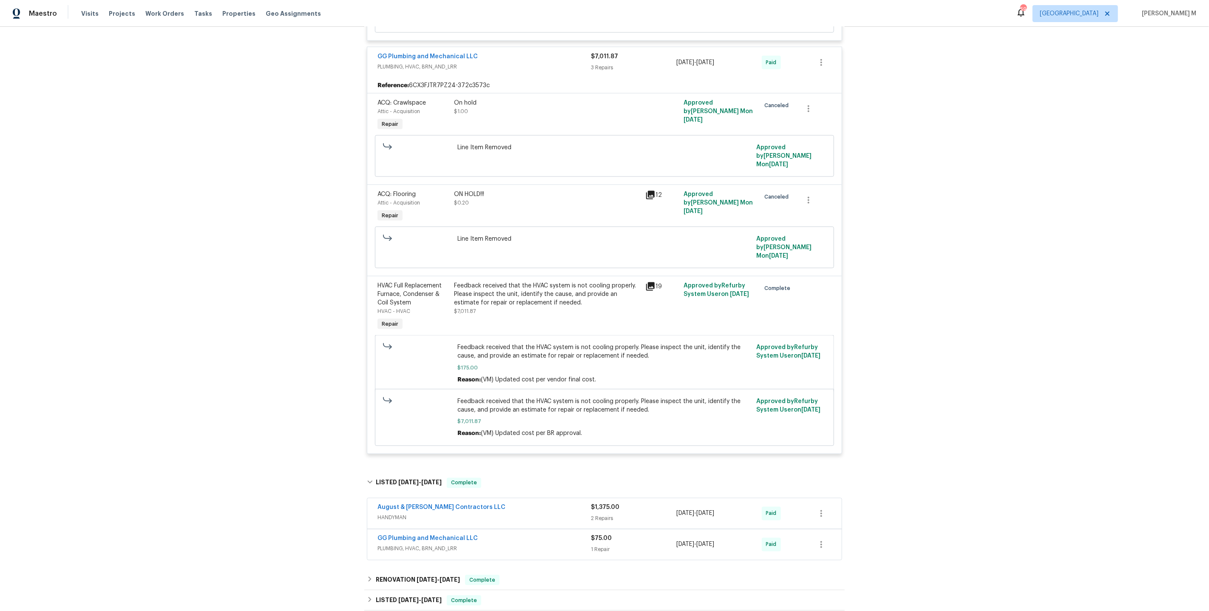
click at [396, 514] on span "HANDYMAN" at bounding box center [484, 518] width 213 height 9
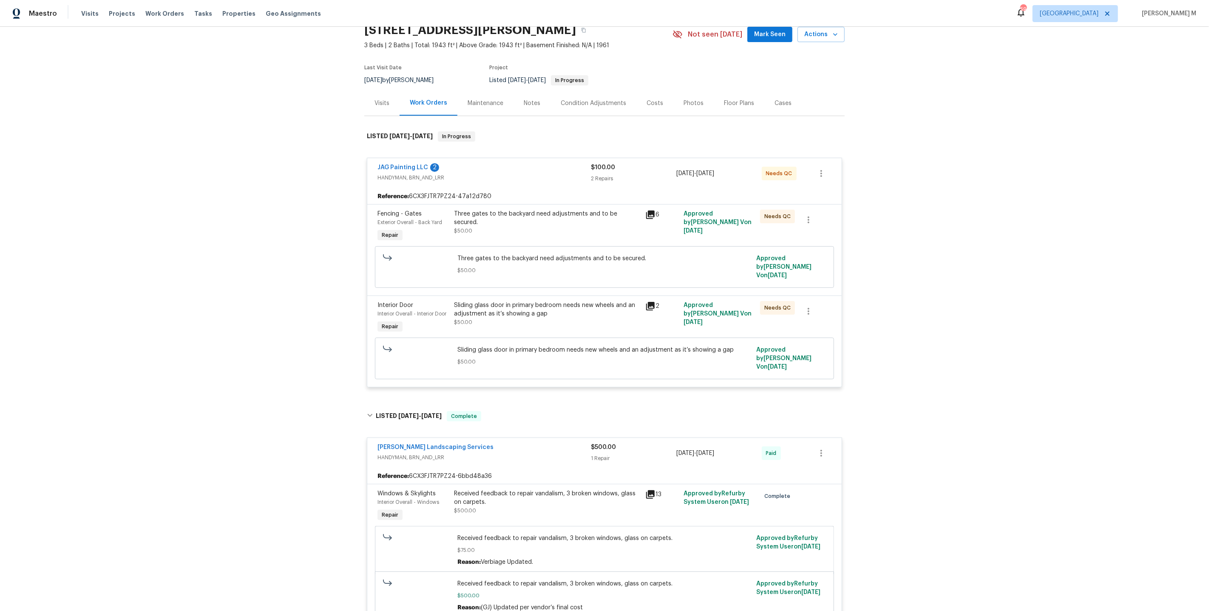
scroll to position [0, 0]
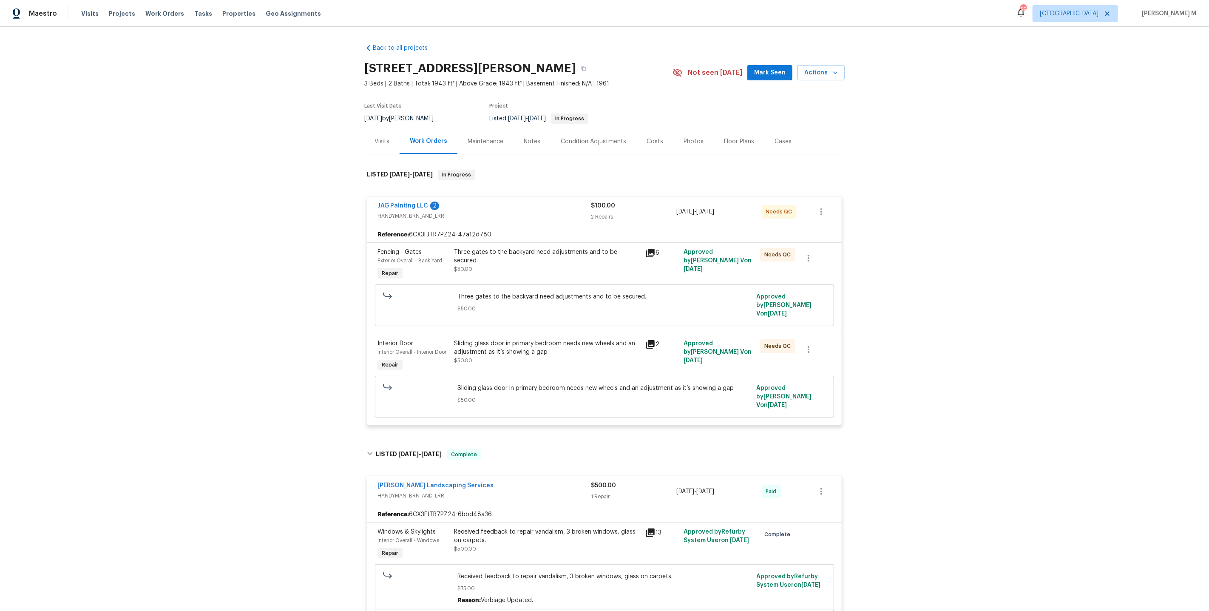
click at [468, 141] on div "Maintenance" at bounding box center [486, 141] width 36 height 9
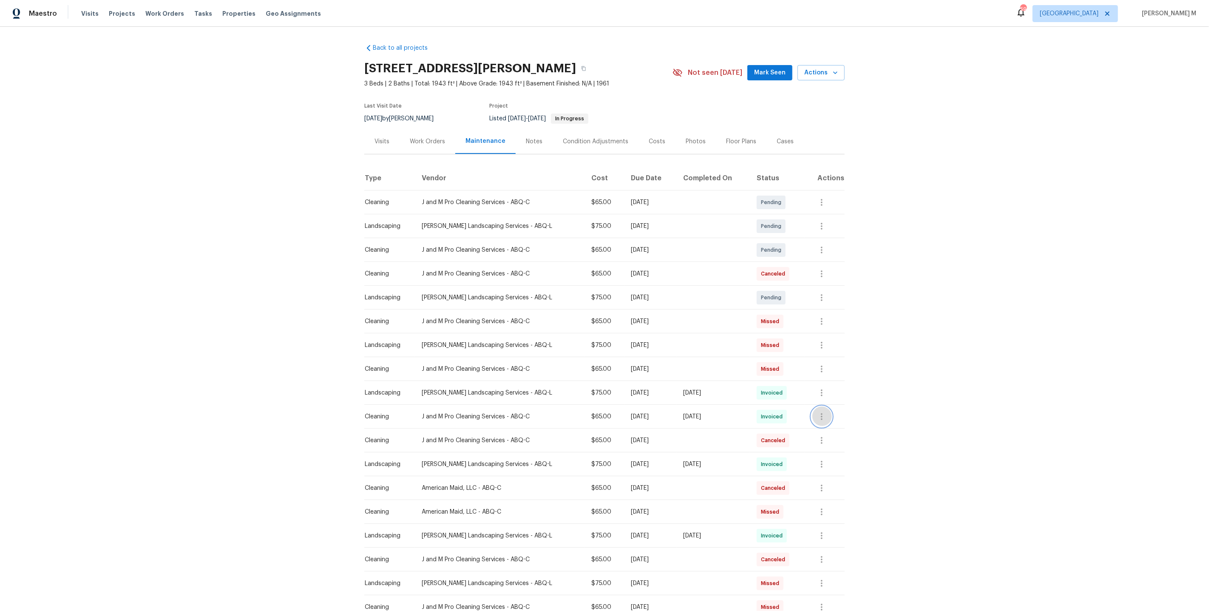
click at [826, 412] on icon "button" at bounding box center [822, 417] width 10 height 10
click at [829, 422] on li "View details" at bounding box center [845, 427] width 60 height 14
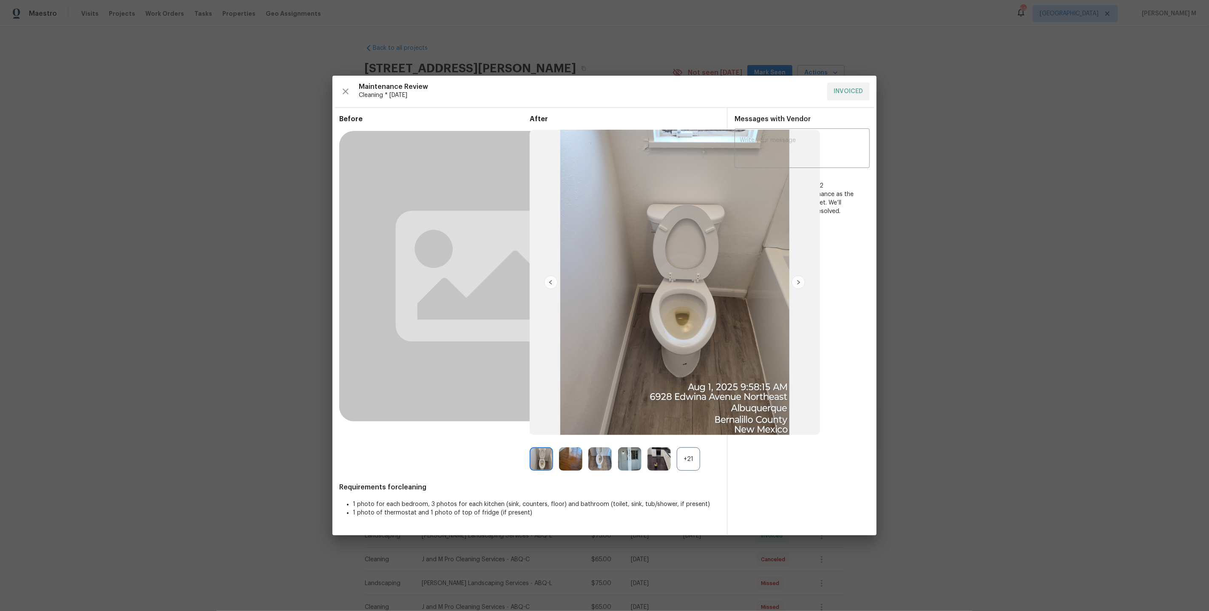
click at [680, 467] on div "+21" at bounding box center [688, 458] width 23 height 23
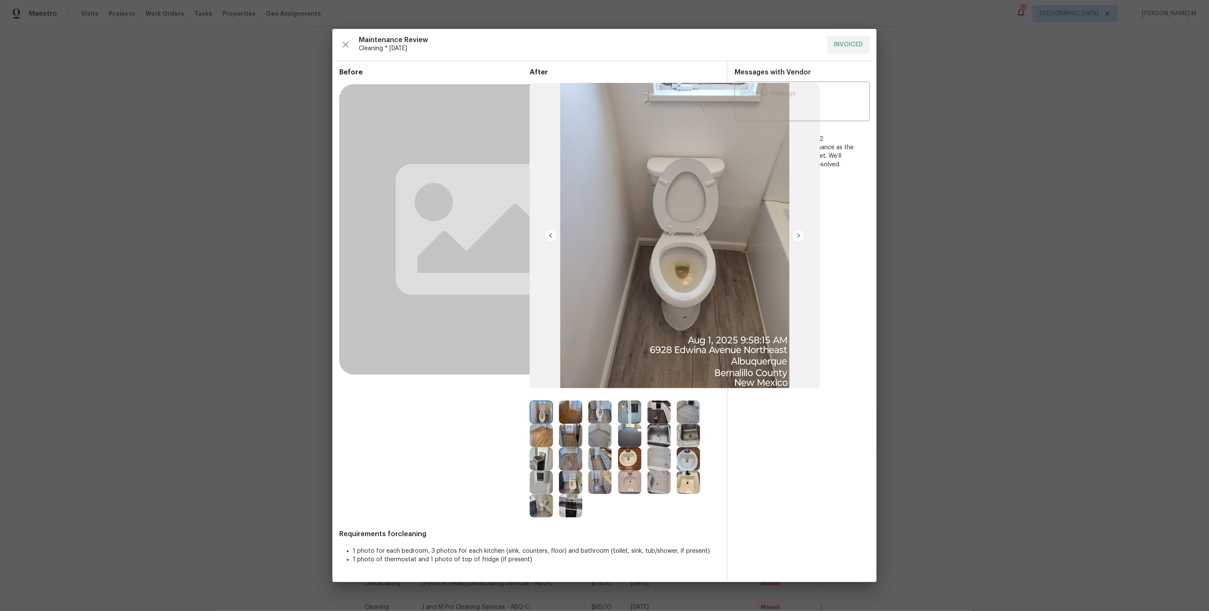
click at [541, 460] on img at bounding box center [541, 458] width 23 height 23
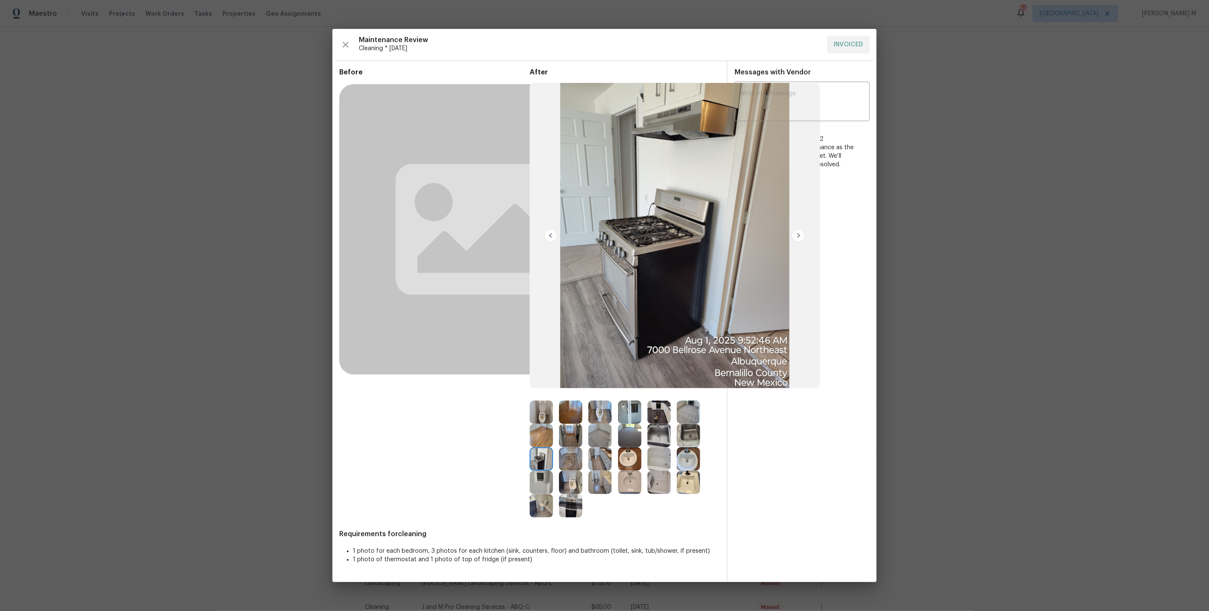
click at [573, 503] on img at bounding box center [570, 505] width 23 height 23
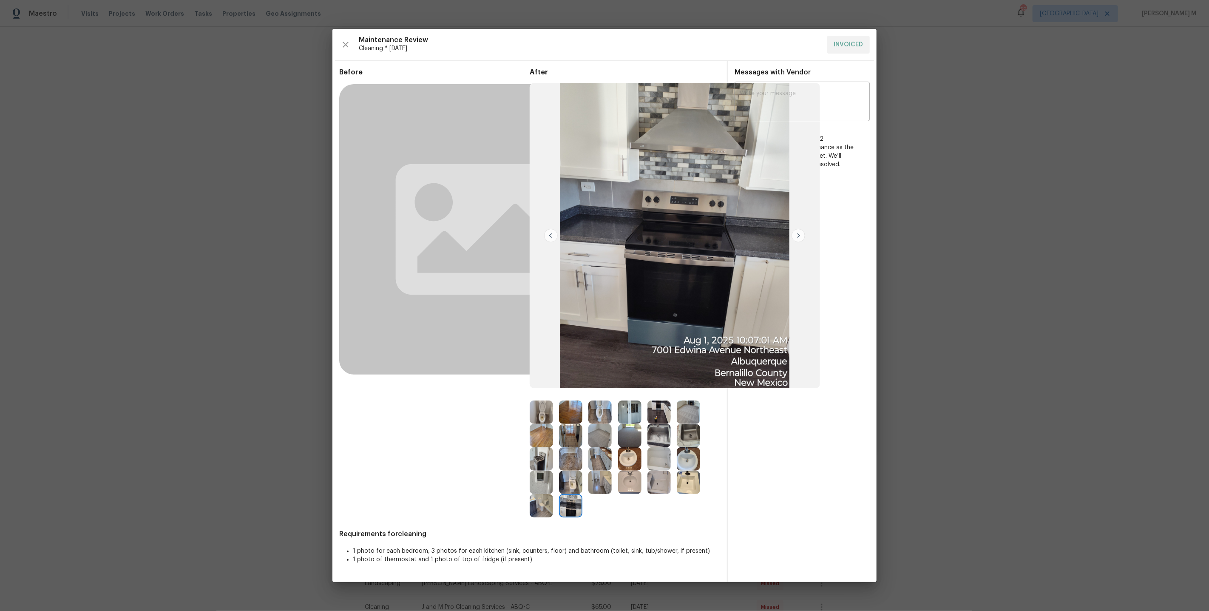
click at [659, 434] on img at bounding box center [659, 435] width 23 height 23
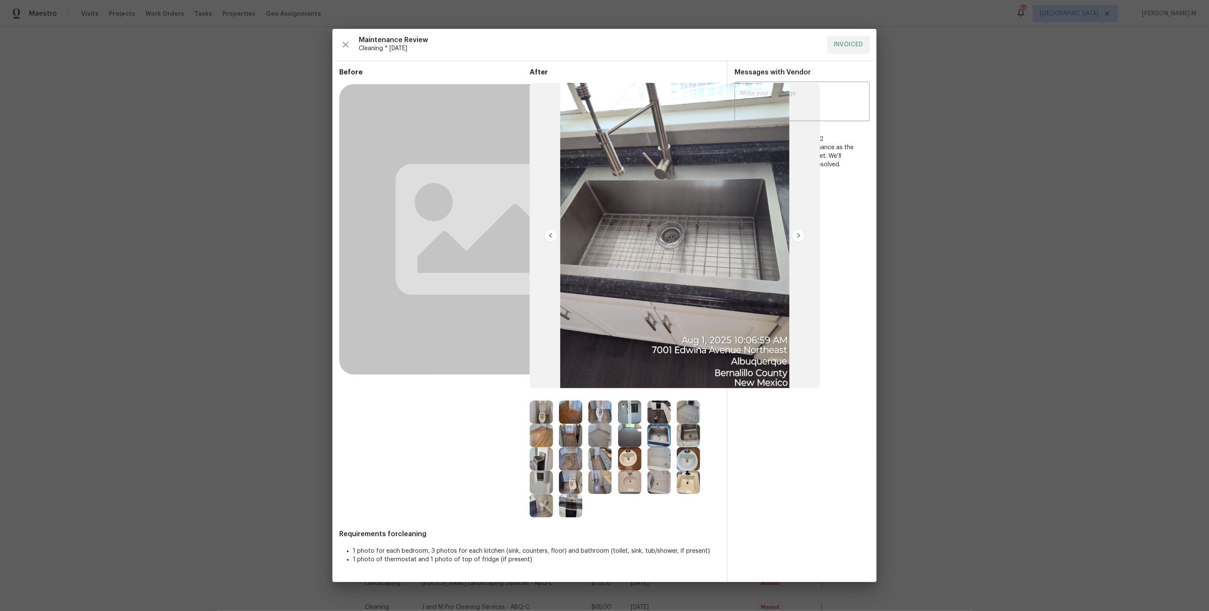
click at [690, 431] on img at bounding box center [688, 435] width 23 height 23
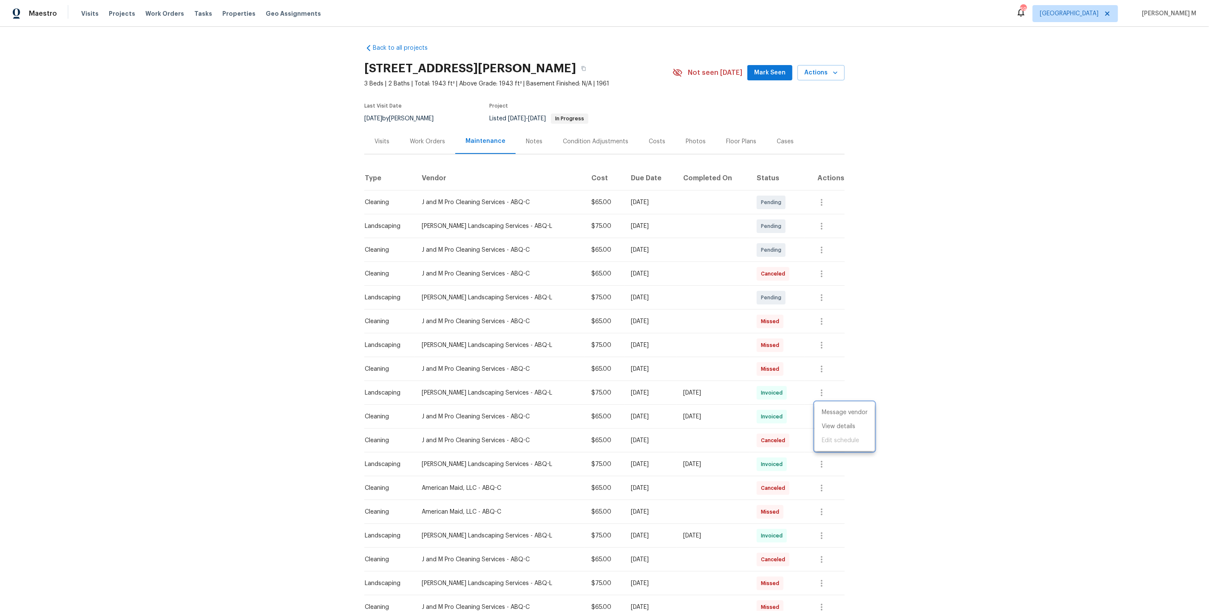
click at [425, 144] on div at bounding box center [604, 305] width 1209 height 611
click at [412, 140] on div "Work Orders" at bounding box center [427, 141] width 35 height 9
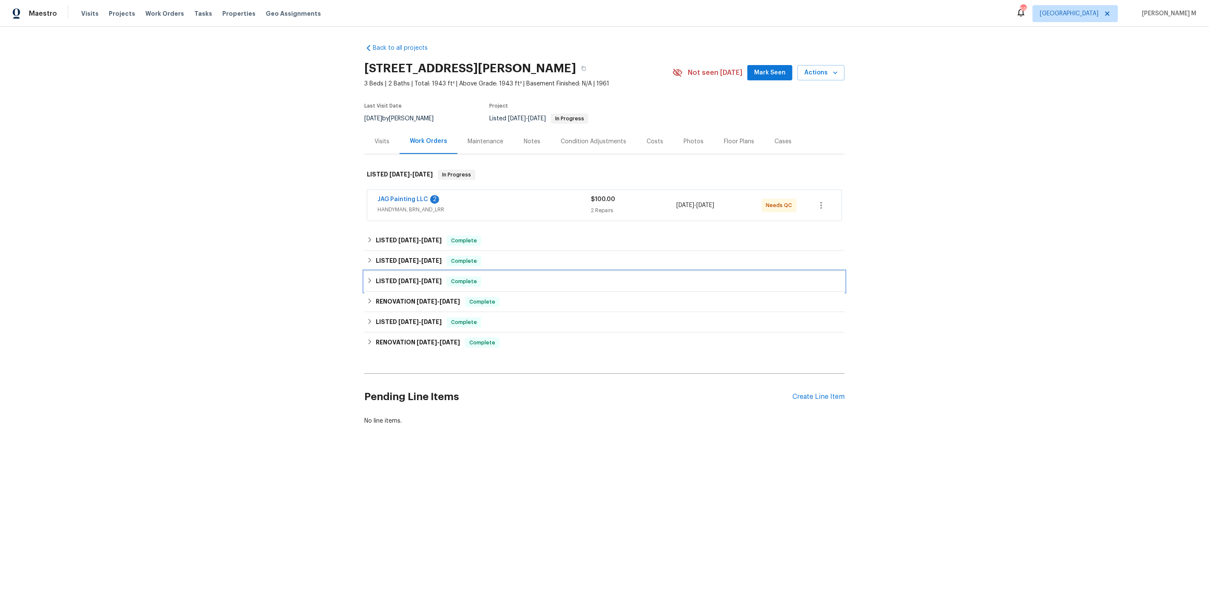
click at [403, 284] on div "LISTED 5/21/25 - 6/4/25 Complete" at bounding box center [604, 281] width 480 height 20
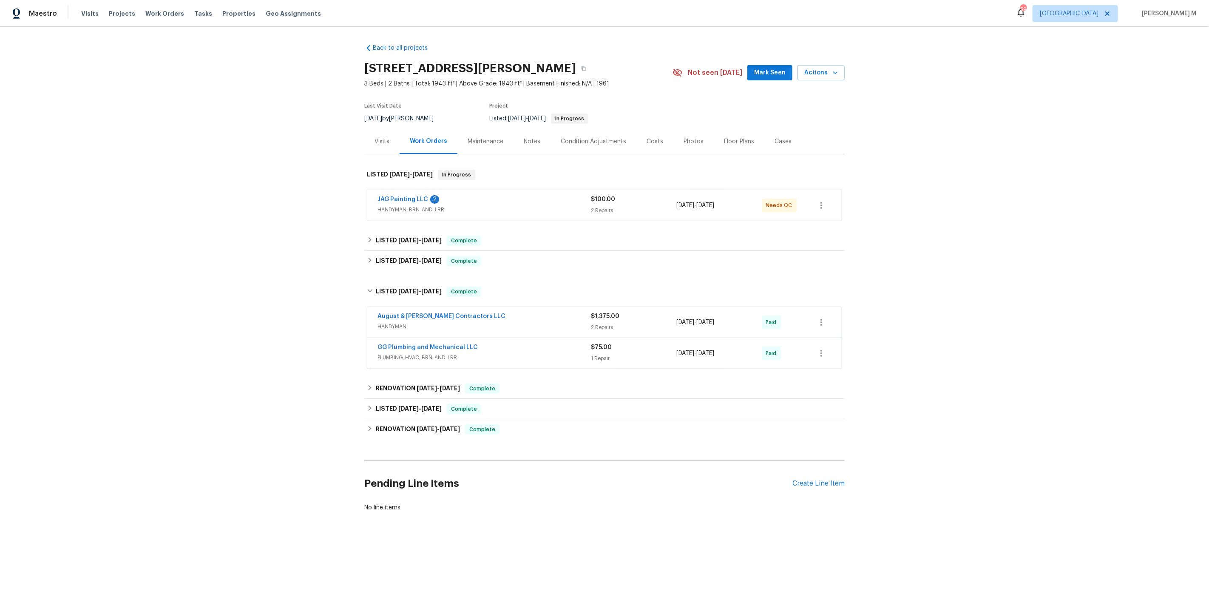
click at [485, 146] on div "Maintenance" at bounding box center [485, 141] width 56 height 25
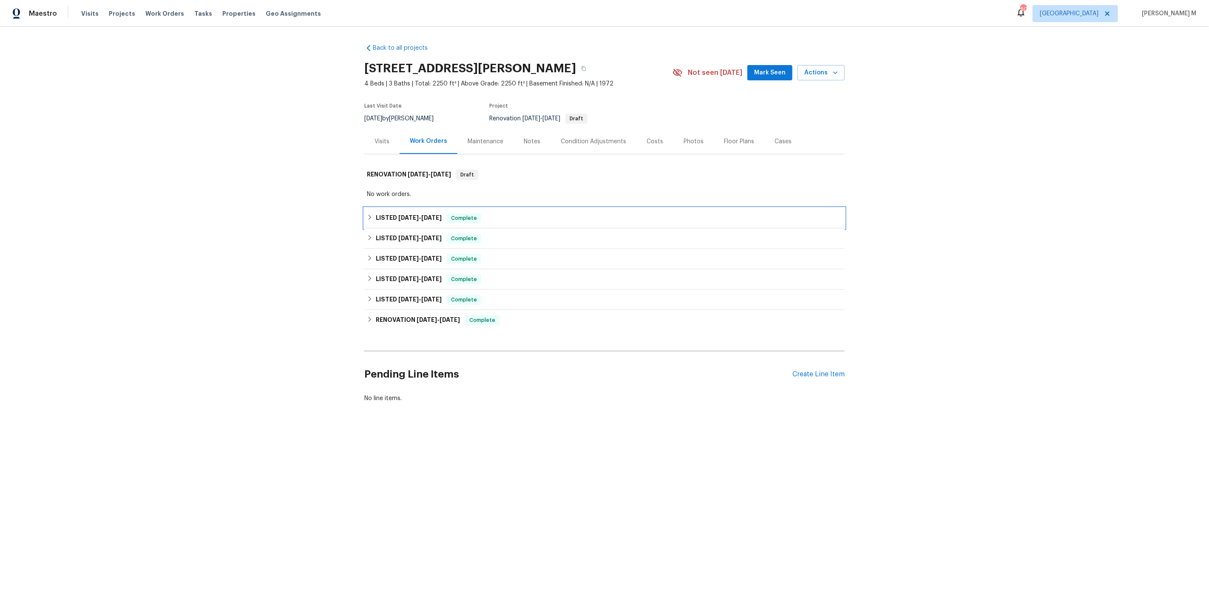
click at [404, 217] on h6 "LISTED 8/8/25 - 8/20/25" at bounding box center [409, 218] width 66 height 10
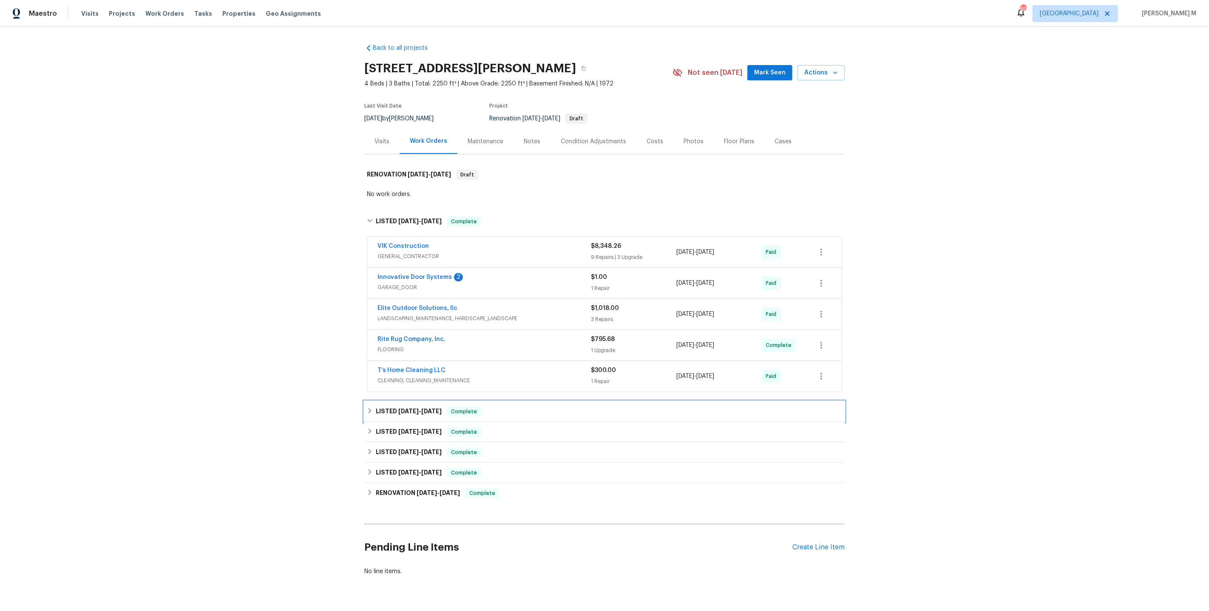
click at [396, 401] on div "LISTED 8/3/25 - 8/7/25 Complete" at bounding box center [604, 411] width 480 height 20
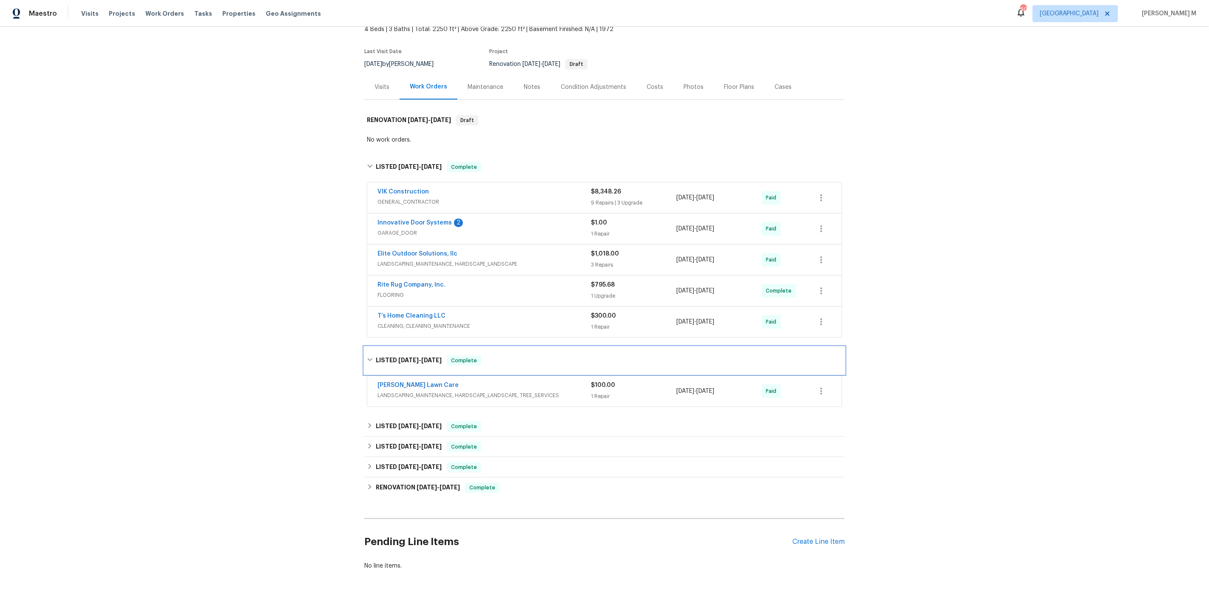
scroll to position [54, 0]
click at [382, 422] on h6 "LISTED 5/23/25 - 6/5/25" at bounding box center [409, 427] width 66 height 10
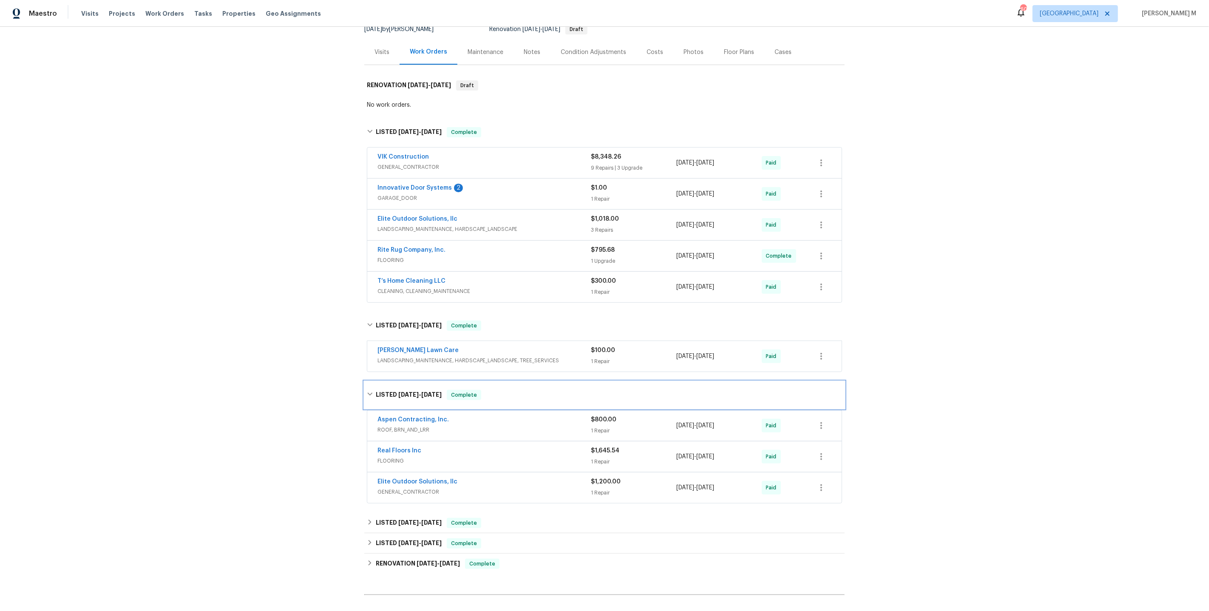
scroll to position [0, 0]
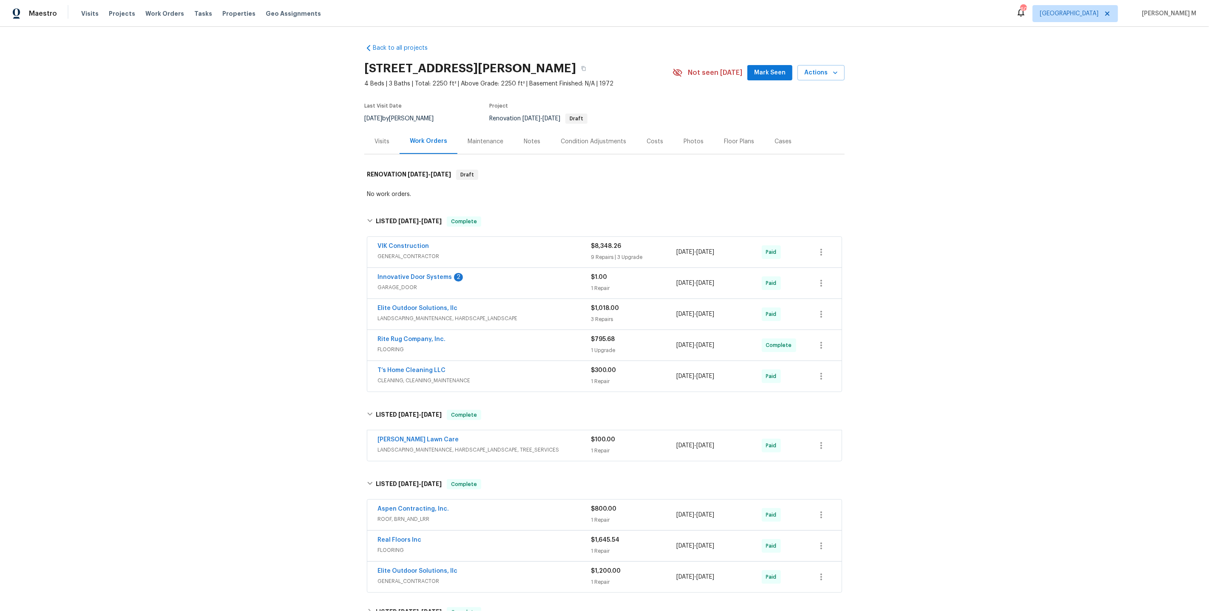
click at [487, 145] on div "Maintenance" at bounding box center [485, 141] width 56 height 25
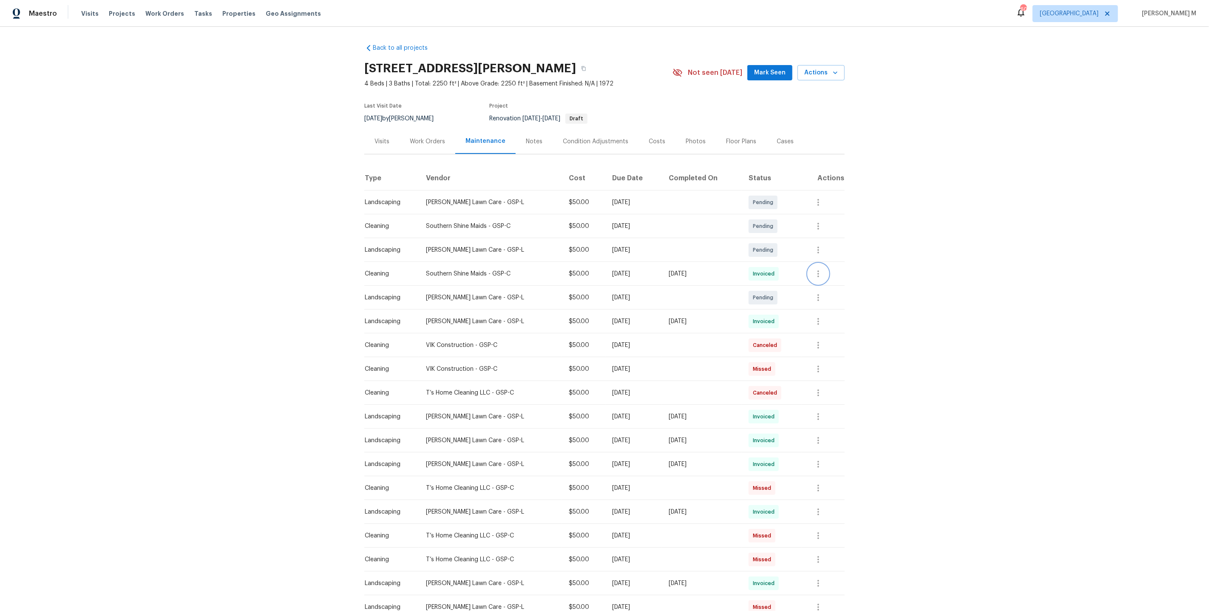
click at [819, 270] on icon "button" at bounding box center [819, 273] width 2 height 7
click at [827, 289] on li "View details" at bounding box center [843, 284] width 60 height 14
click at [842, 271] on li "Message vendor" at bounding box center [843, 270] width 60 height 14
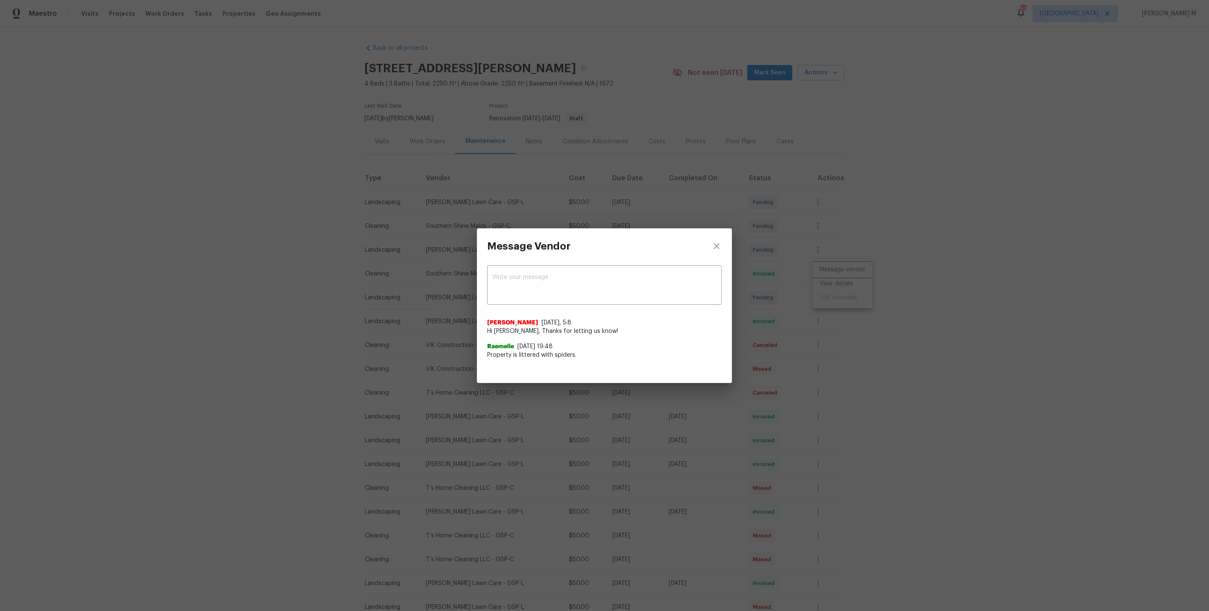
click at [891, 319] on div "Message Vendor x ​ Akshaya Narayanan 9/5/25, 5:8 Hi Raemelle, Thanks for lettin…" at bounding box center [604, 305] width 1209 height 611
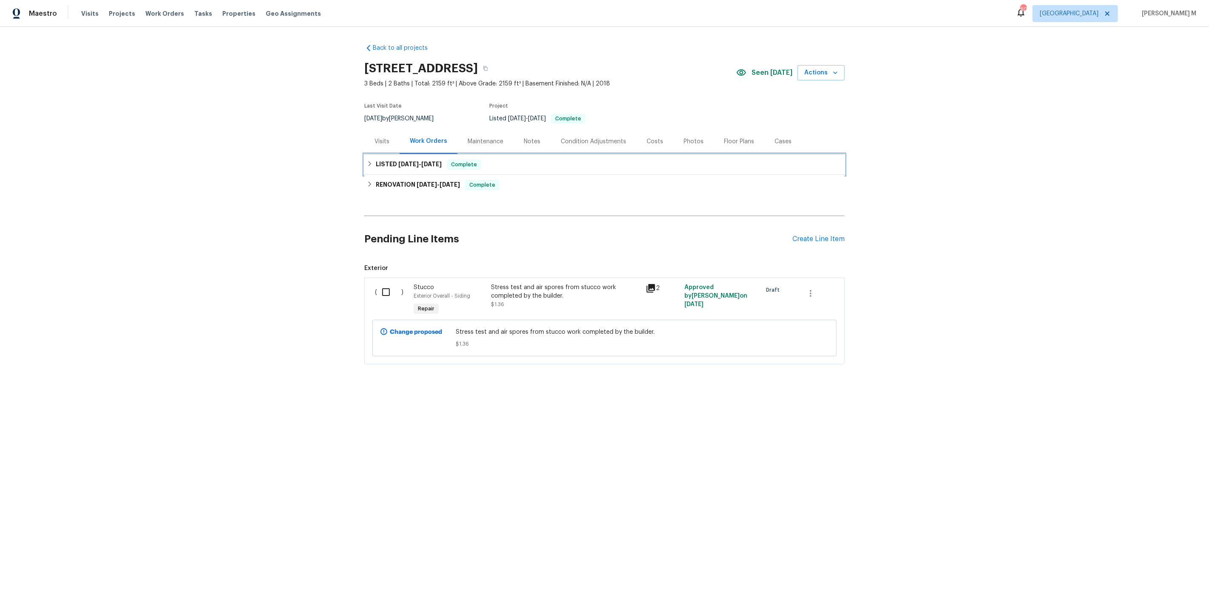
click at [425, 154] on div "LISTED 8/15/25 - 8/16/25 Complete" at bounding box center [604, 164] width 480 height 20
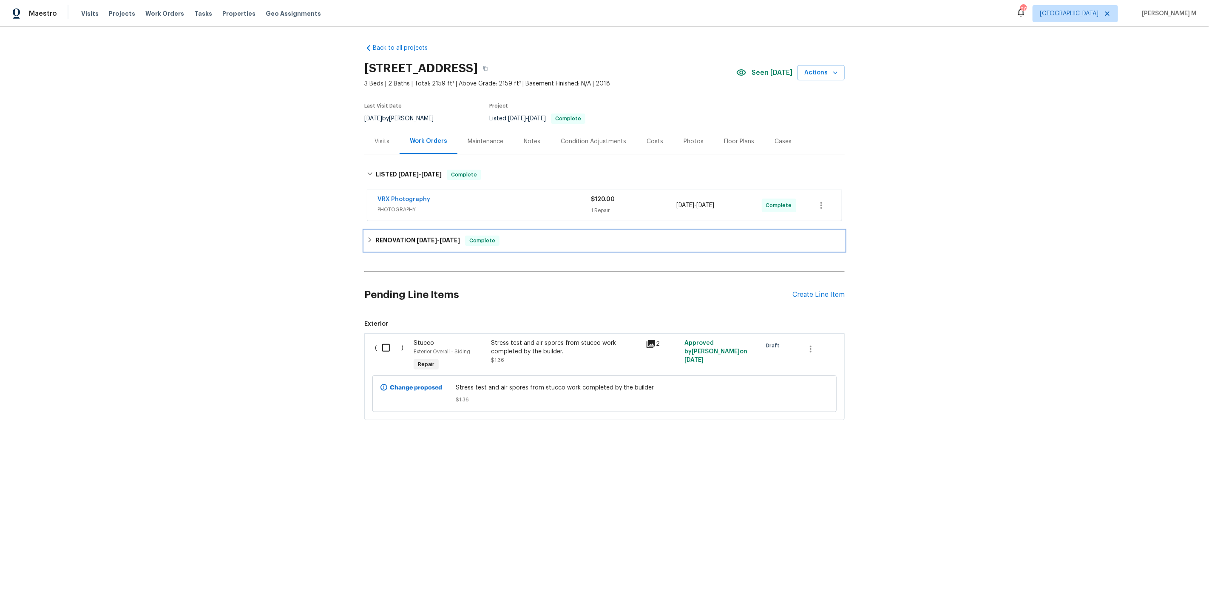
click at [398, 236] on h6 "RENOVATION 8/8/25 - 9/8/25" at bounding box center [418, 241] width 84 height 10
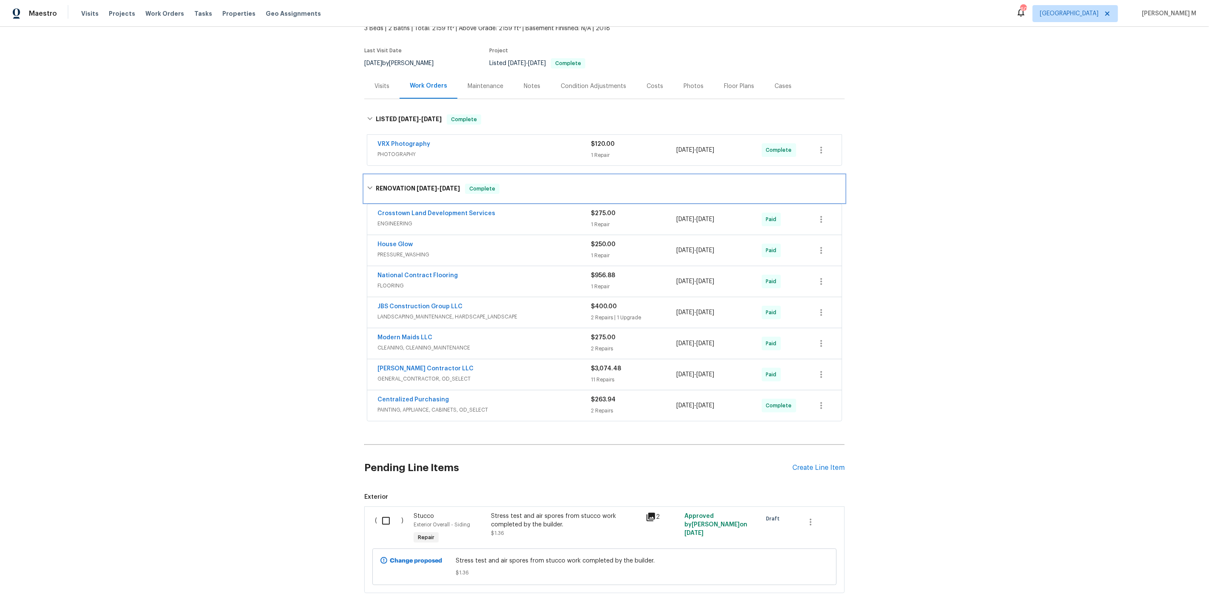
scroll to position [51, 0]
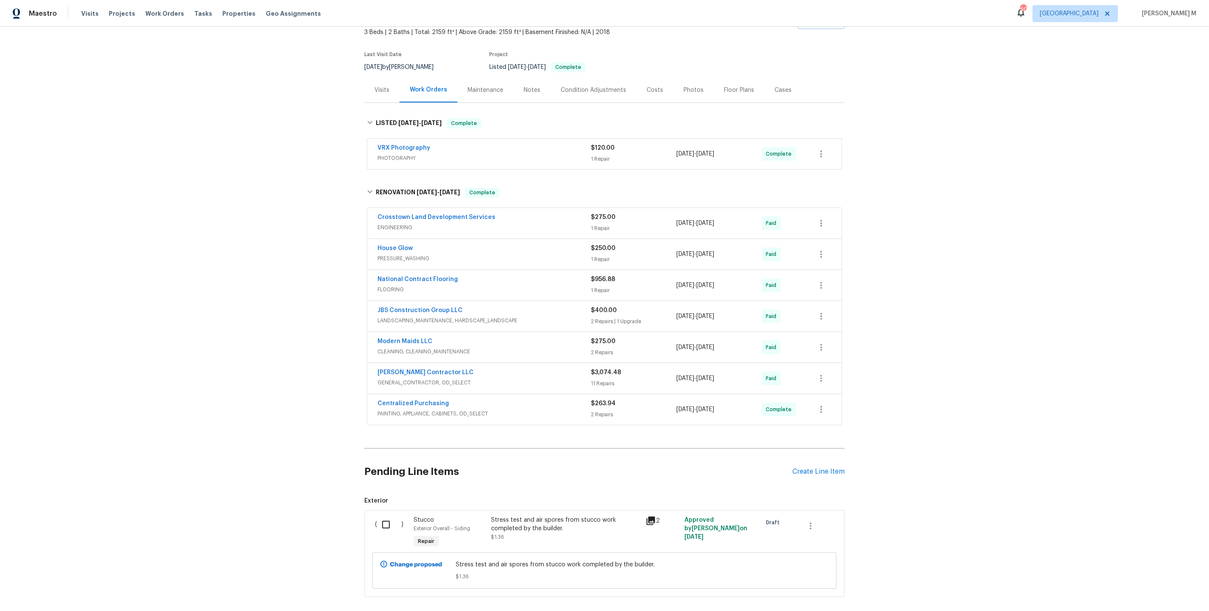
click at [472, 77] on div "Maintenance" at bounding box center [485, 89] width 56 height 25
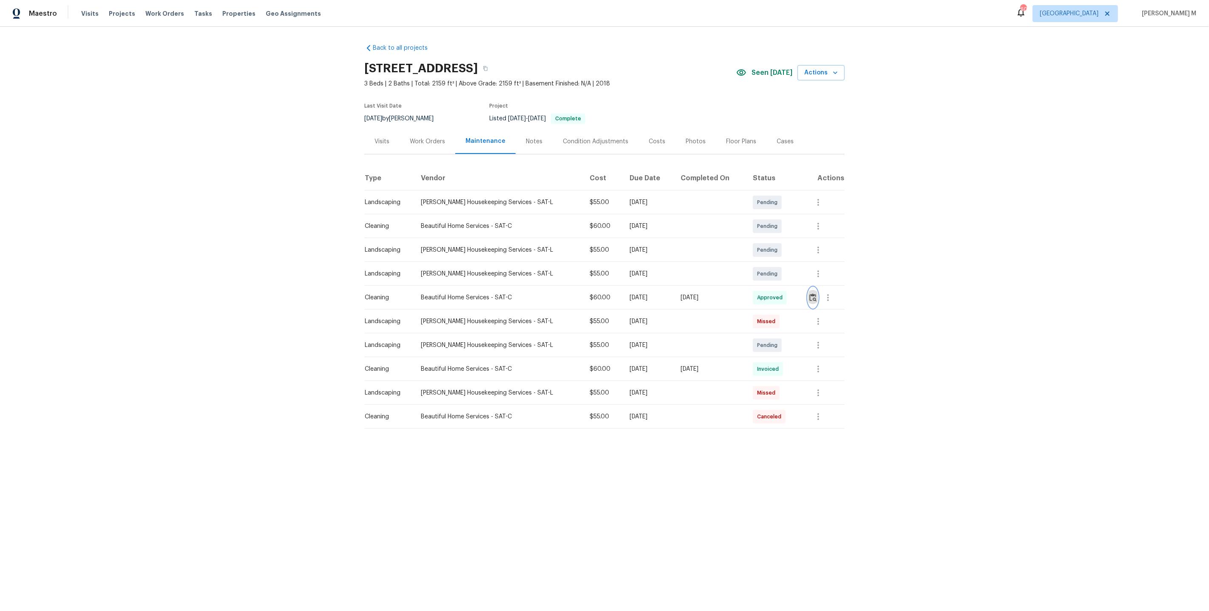
click at [812, 297] on img "button" at bounding box center [813, 297] width 7 height 8
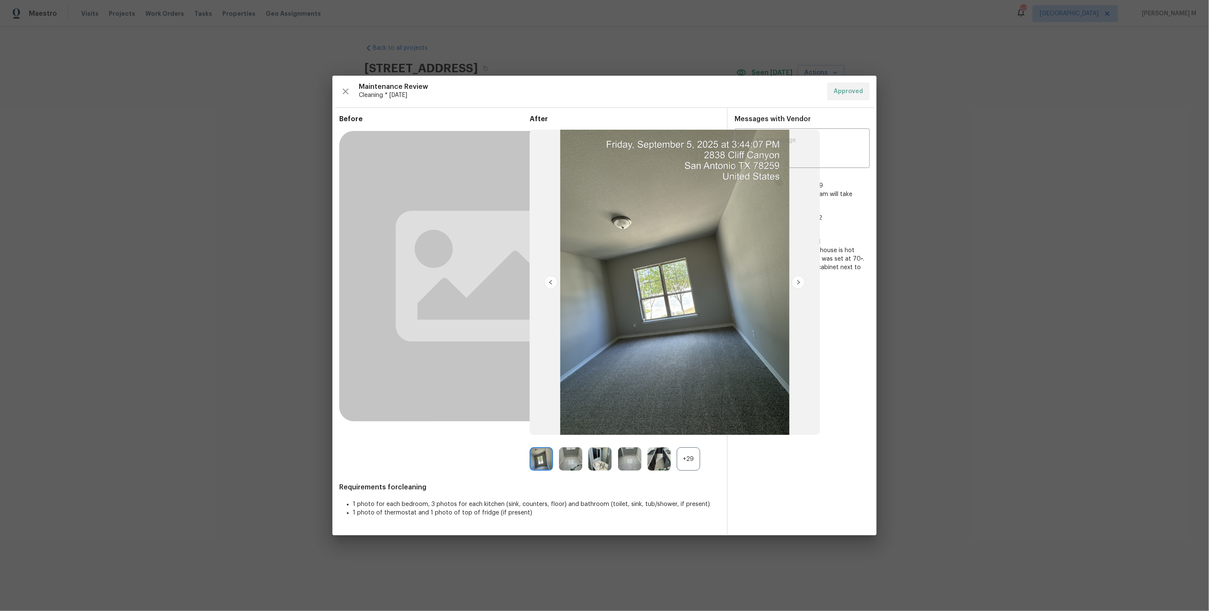
click at [691, 467] on div "+29" at bounding box center [688, 458] width 23 height 23
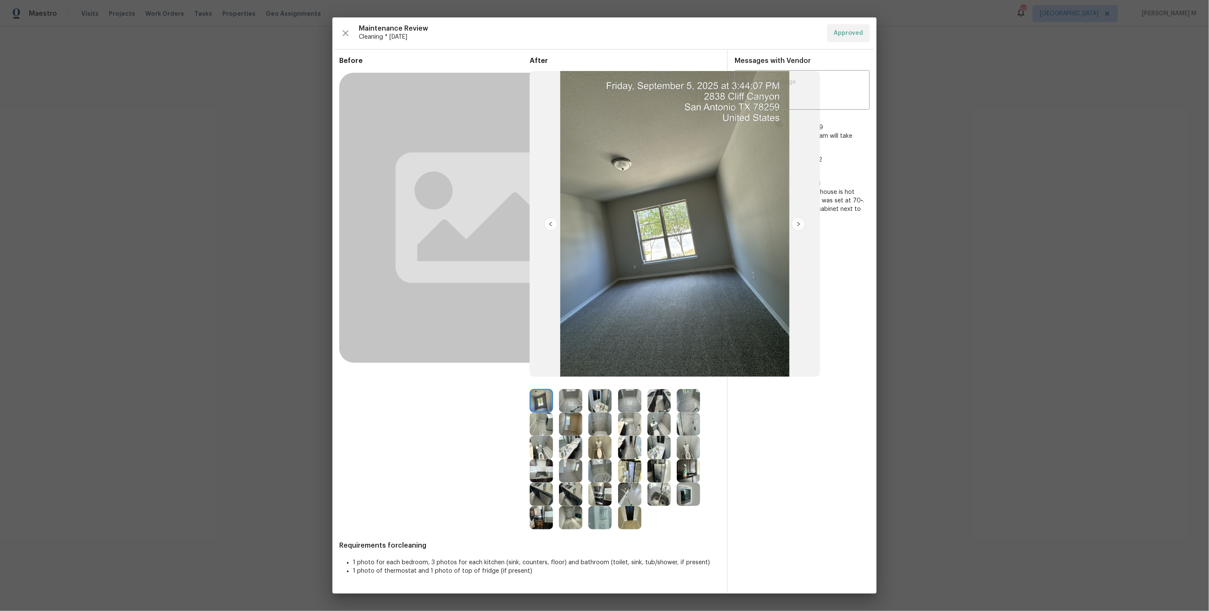
click at [688, 493] on img at bounding box center [688, 494] width 23 height 23
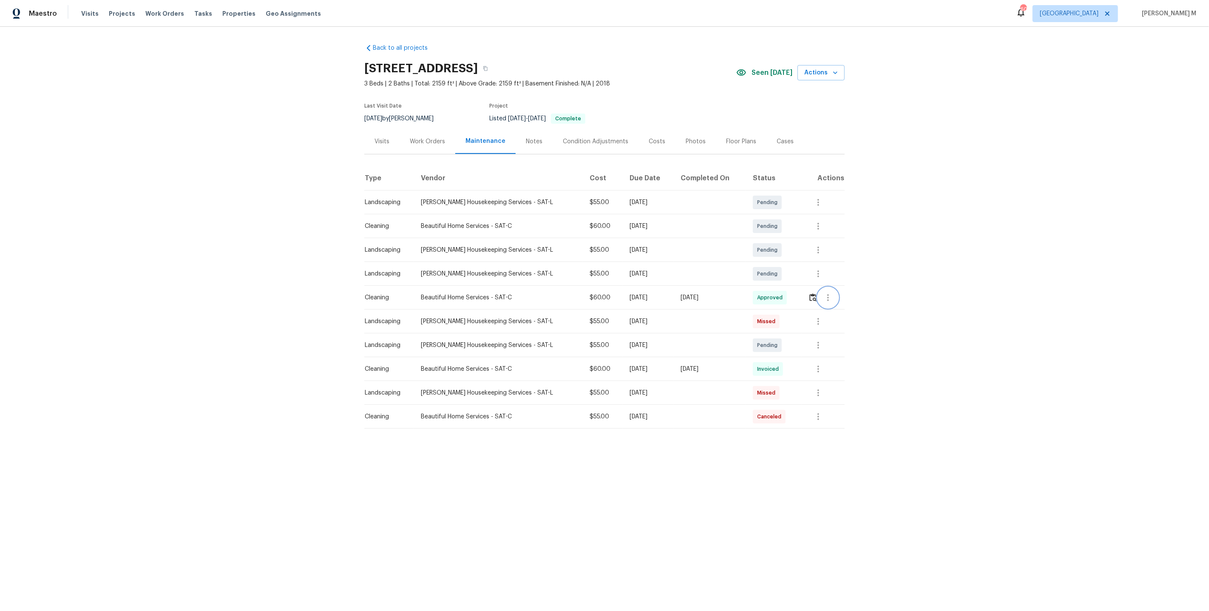
click at [830, 295] on icon "button" at bounding box center [828, 298] width 10 height 10
click at [830, 295] on li "Message vendor" at bounding box center [847, 294] width 60 height 14
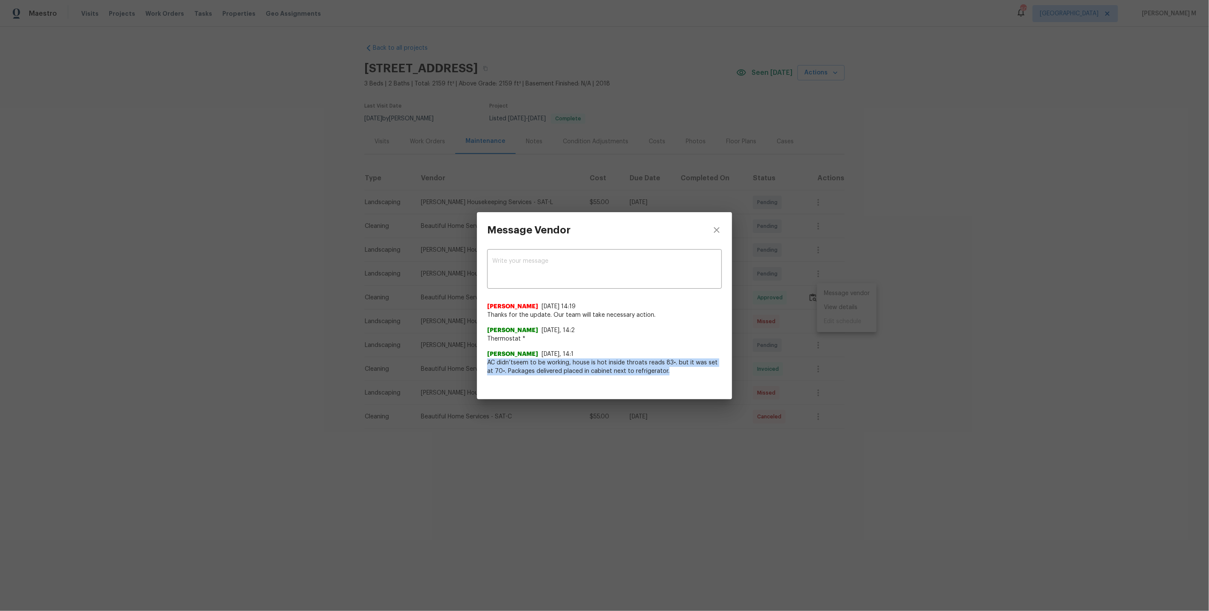
drag, startPoint x: 488, startPoint y: 362, endPoint x: 673, endPoint y: 371, distance: 185.2
click at [673, 371] on span "AC didn’tseem to be working, house is hot inside throats reads 83•. but it was …" at bounding box center [604, 366] width 235 height 17
drag, startPoint x: 486, startPoint y: 363, endPoint x: 568, endPoint y: 364, distance: 82.1
click at [568, 364] on div "x ​ Nirosha Banu 9/5/25, 14:19 Thanks for the update. Our team will take necess…" at bounding box center [604, 317] width 255 height 138
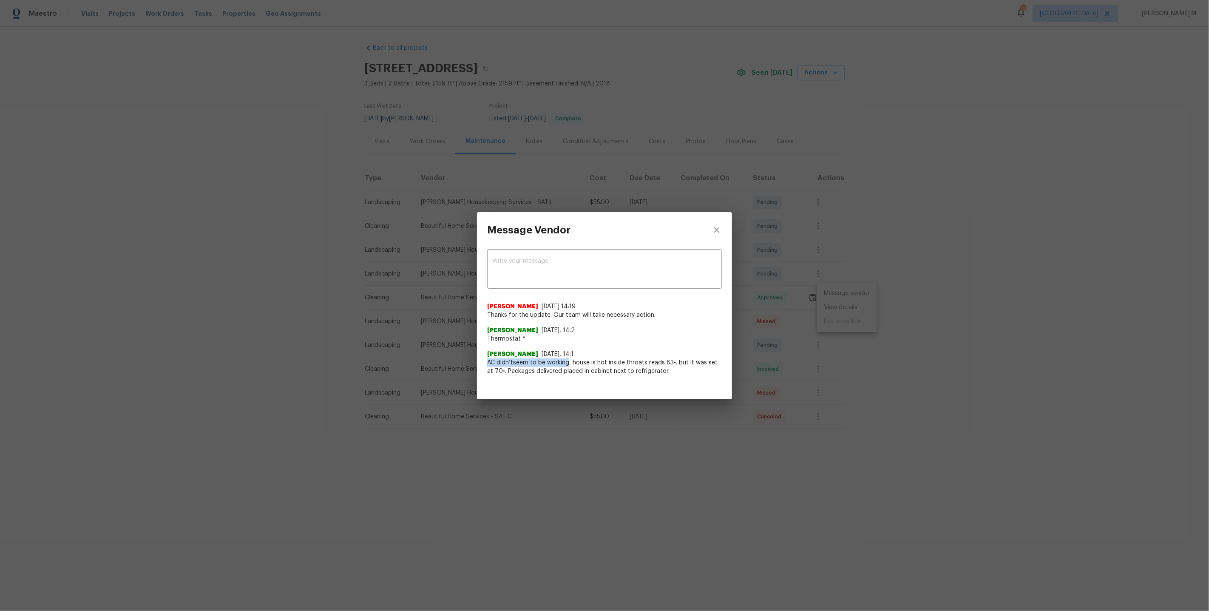
copy span "AC didn’tseem to be working"
click at [433, 147] on div "Message Vendor x ​ Nirosha Banu 9/5/25, 14:19 Thanks for the update. Our team w…" at bounding box center [604, 305] width 1209 height 611
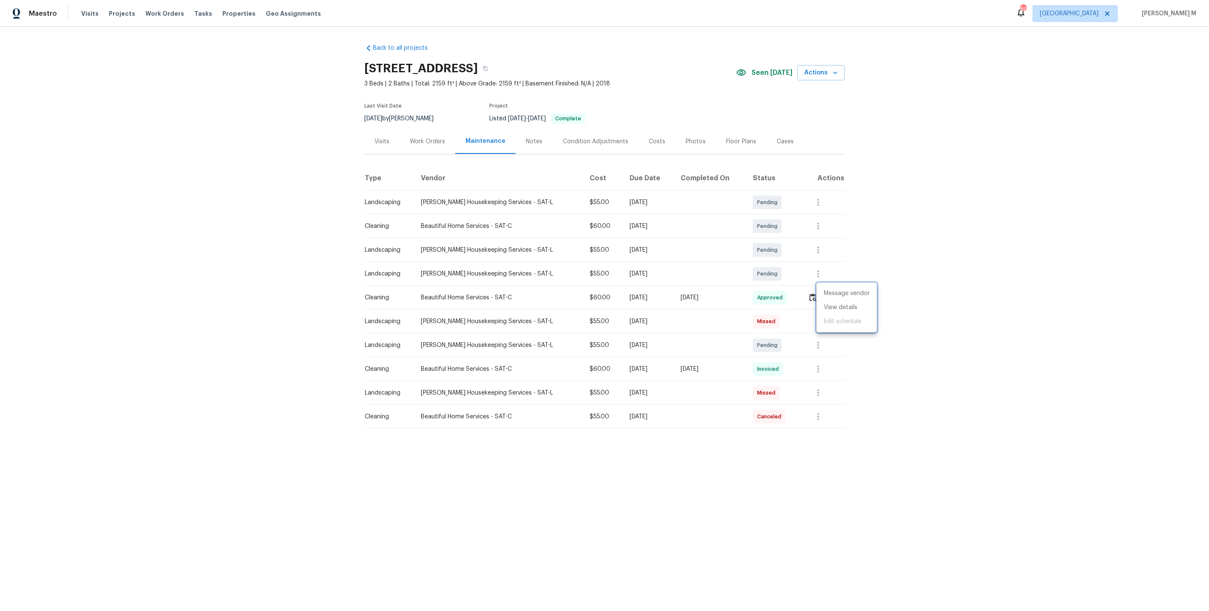
click at [434, 129] on div at bounding box center [604, 305] width 1209 height 611
click at [433, 137] on div "Work Orders" at bounding box center [427, 141] width 35 height 9
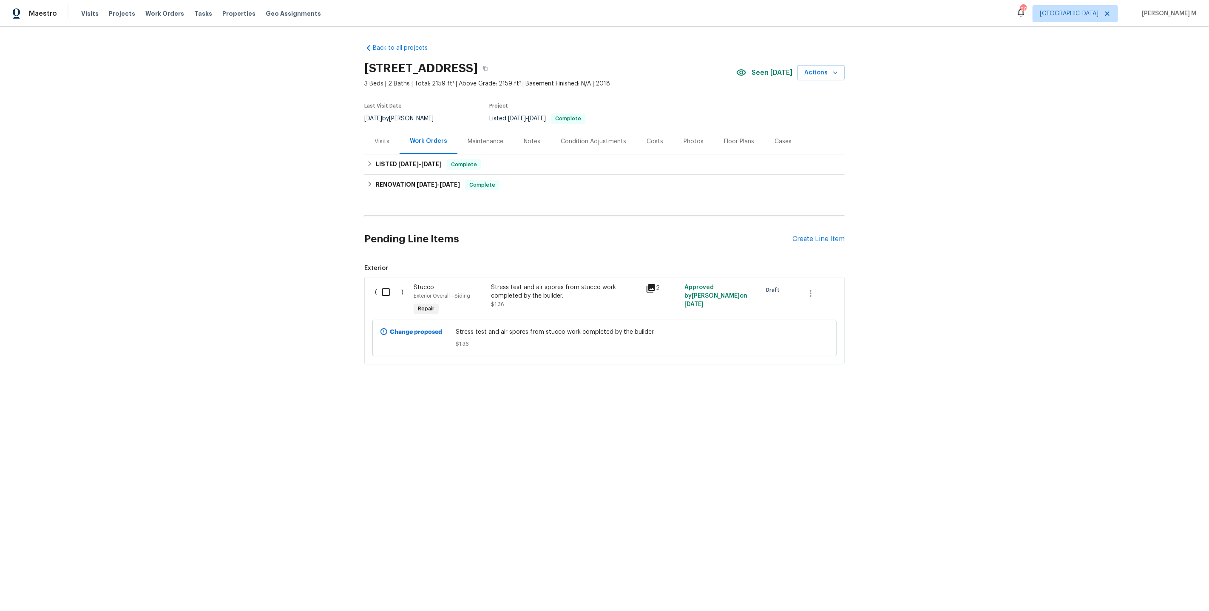
click at [488, 147] on div "Maintenance" at bounding box center [485, 141] width 56 height 25
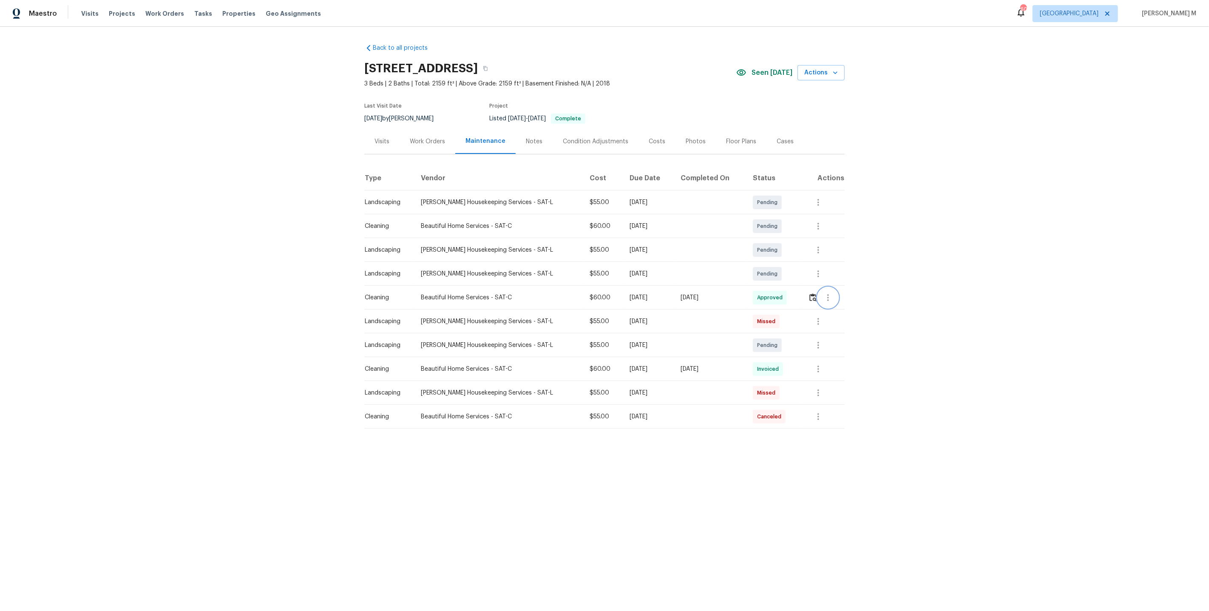
click at [818, 295] on button "button" at bounding box center [828, 297] width 20 height 20
click at [817, 288] on li "Message vendor" at bounding box center [847, 294] width 60 height 14
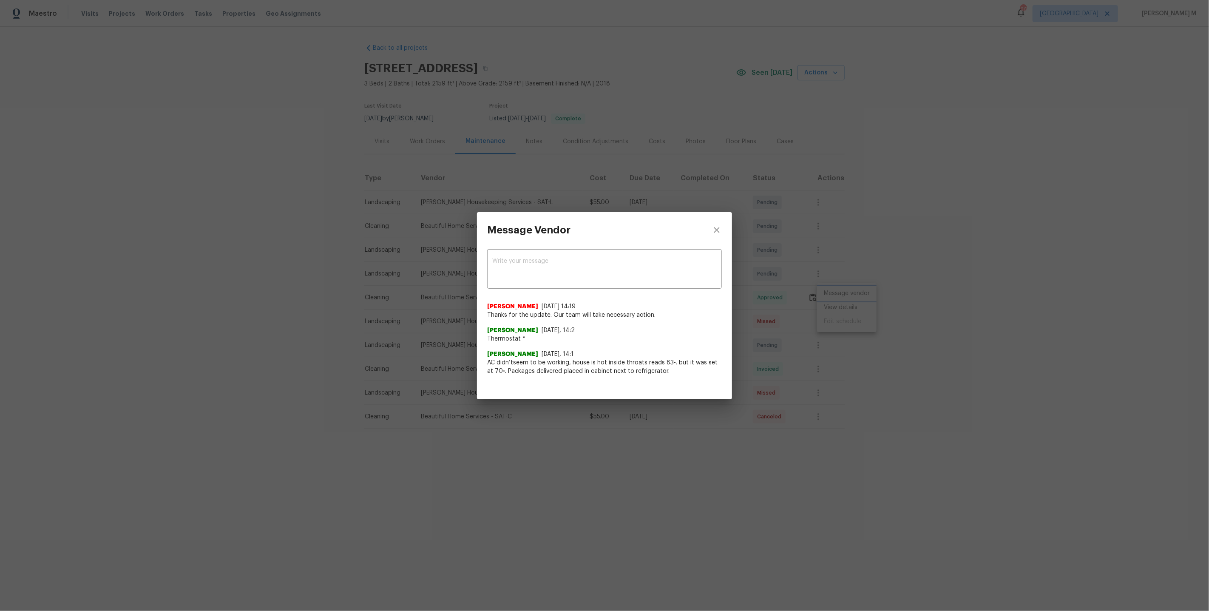
click at [833, 327] on div "Message Vendor x ​ Nirosha Banu 9/5/25, 14:19 Thanks for the update. Our team w…" at bounding box center [604, 305] width 1209 height 611
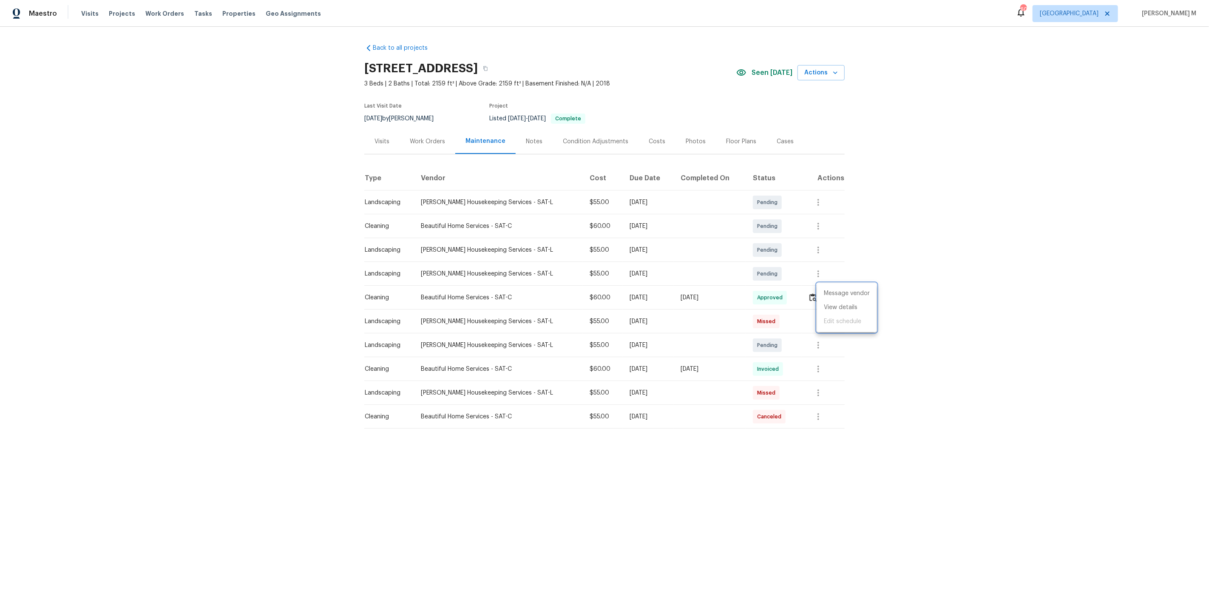
click at [419, 153] on div at bounding box center [604, 305] width 1209 height 611
click at [434, 129] on div "Work Orders" at bounding box center [428, 141] width 56 height 25
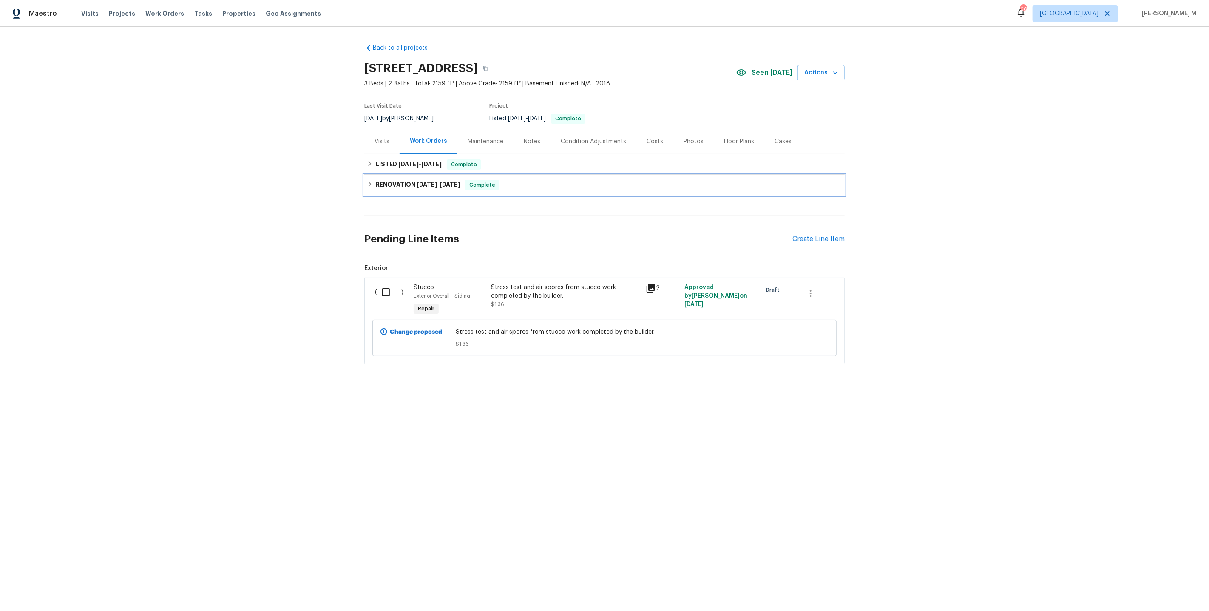
click at [403, 180] on h6 "RENOVATION 8/8/25 - 9/8/25" at bounding box center [418, 185] width 84 height 10
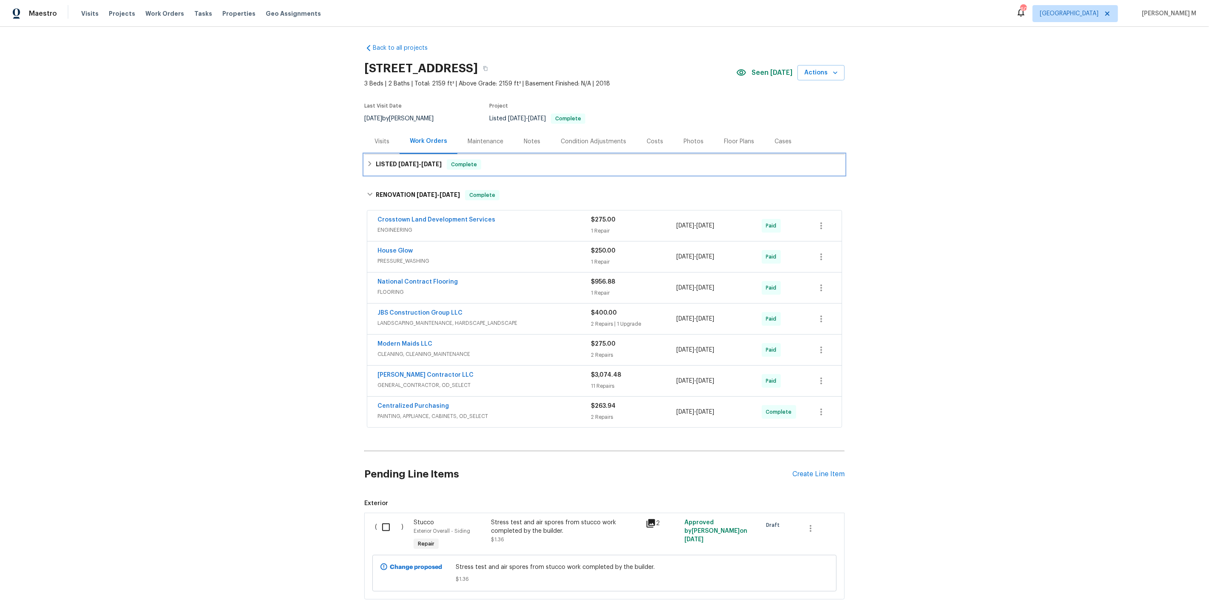
click at [411, 166] on div "LISTED 8/15/25 - 8/16/25 Complete" at bounding box center [604, 164] width 480 height 20
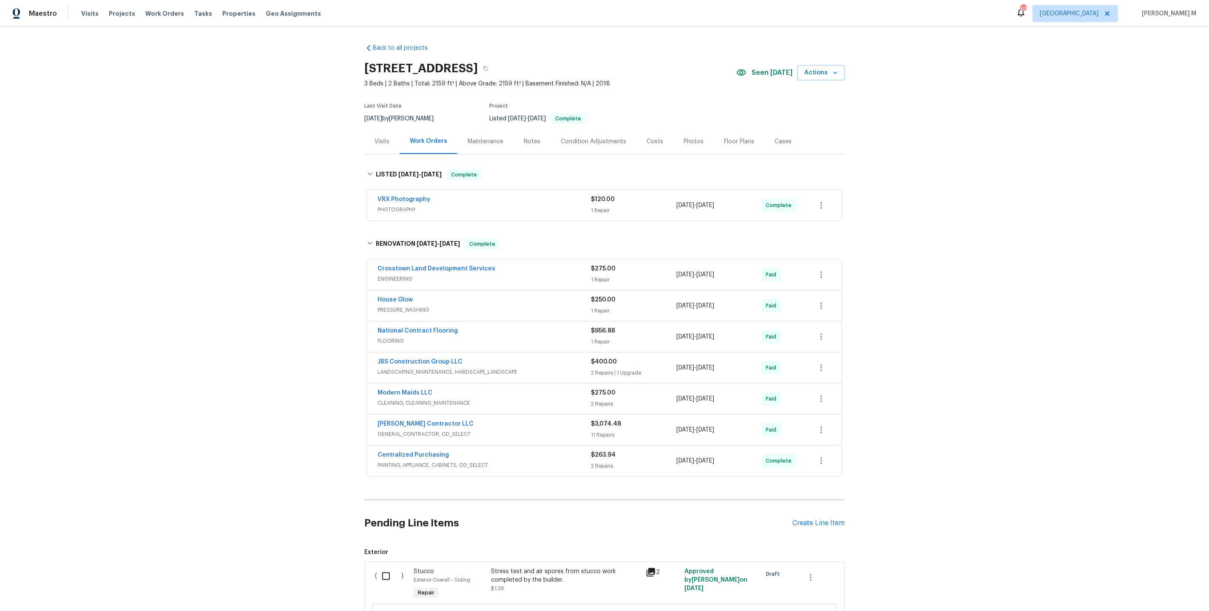
click at [403, 276] on span "ENGINEERING" at bounding box center [484, 279] width 213 height 9
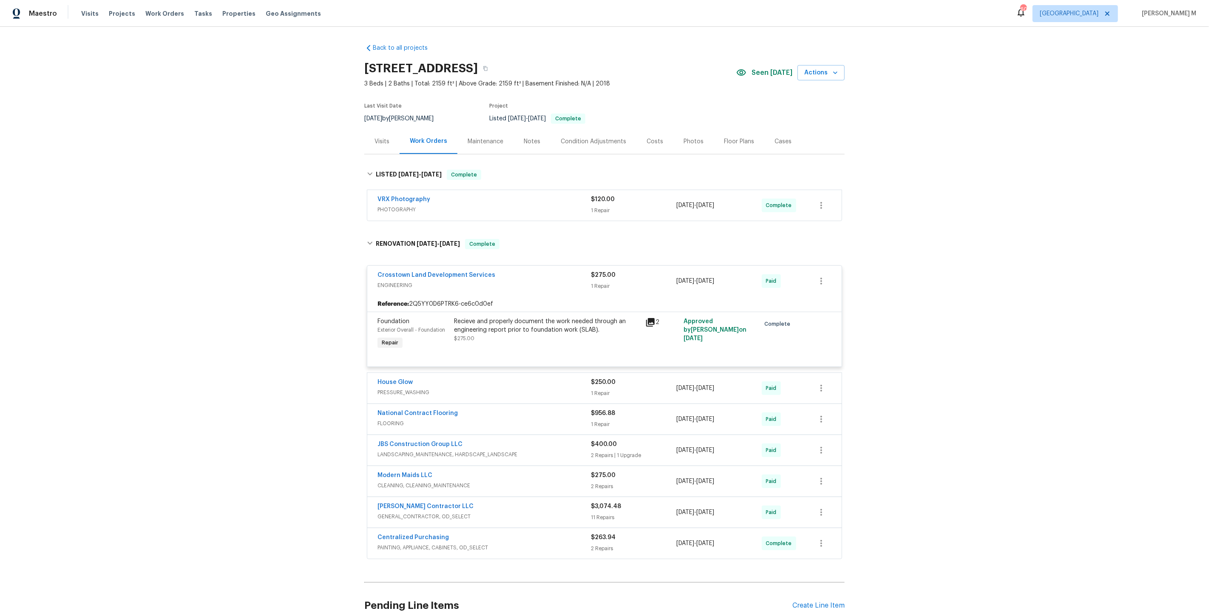
click at [399, 509] on div "Mario Suarez Contractor LLC GENERAL_CONTRACTOR, OD_SELECT $3,074.48 11 Repairs …" at bounding box center [604, 512] width 474 height 31
click at [399, 512] on span "GENERAL_CONTRACTOR, OD_SELECT" at bounding box center [484, 516] width 213 height 9
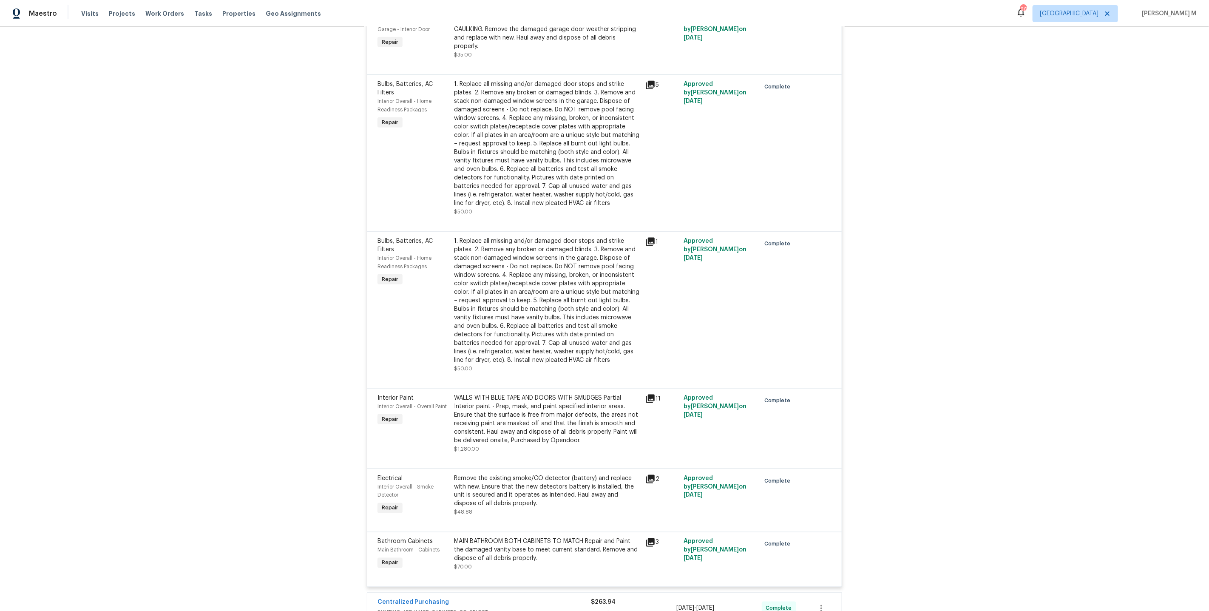
scroll to position [1108, 0]
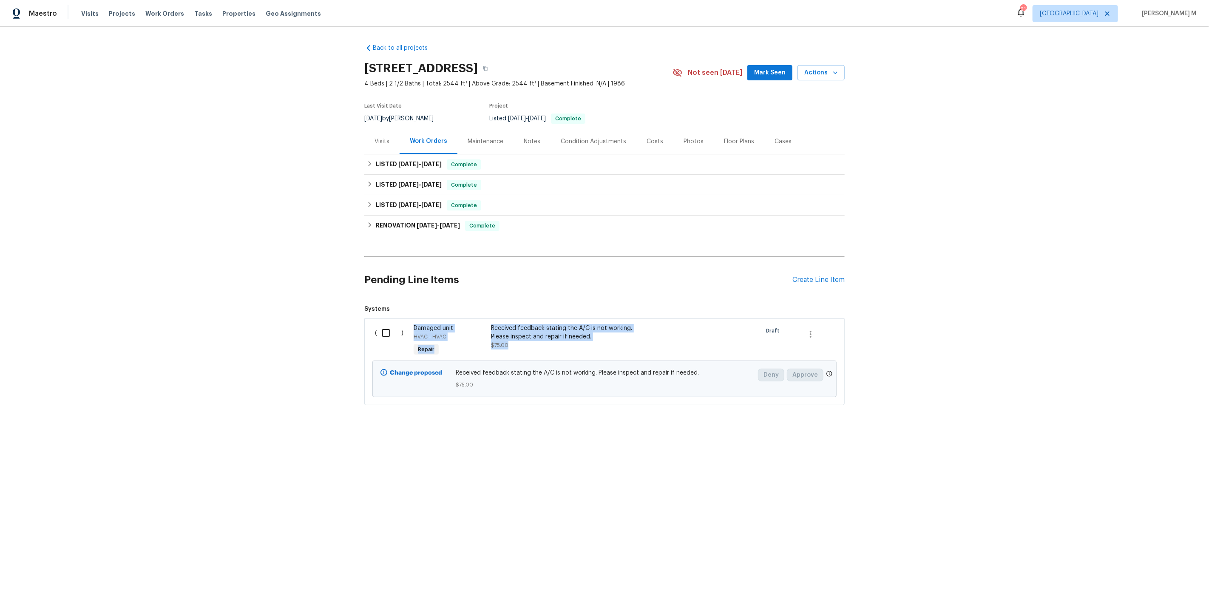
drag, startPoint x: 596, startPoint y: 334, endPoint x: 469, endPoint y: 312, distance: 128.9
click at [469, 321] on div "( ) Damaged unit HVAC - HVAC Repair Received feedback stating the A/C is not wo…" at bounding box center [604, 340] width 464 height 39
click at [403, 154] on div "LISTED [DATE] - [DATE] Complete" at bounding box center [604, 164] width 480 height 20
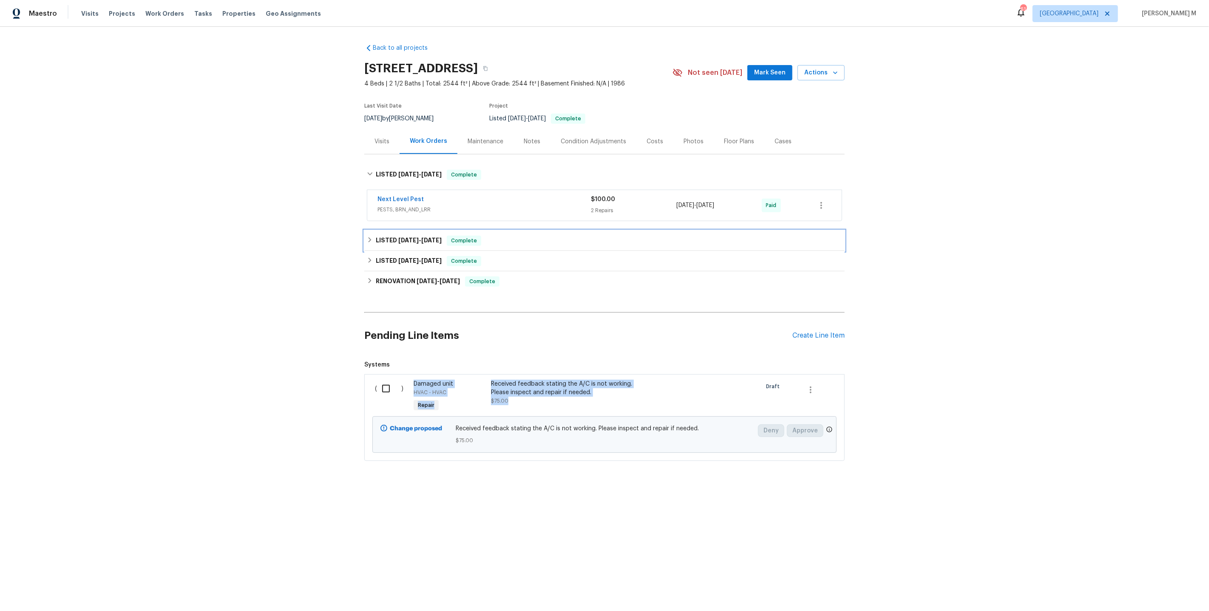
click at [389, 236] on h6 "LISTED [DATE] - [DATE]" at bounding box center [409, 241] width 66 height 10
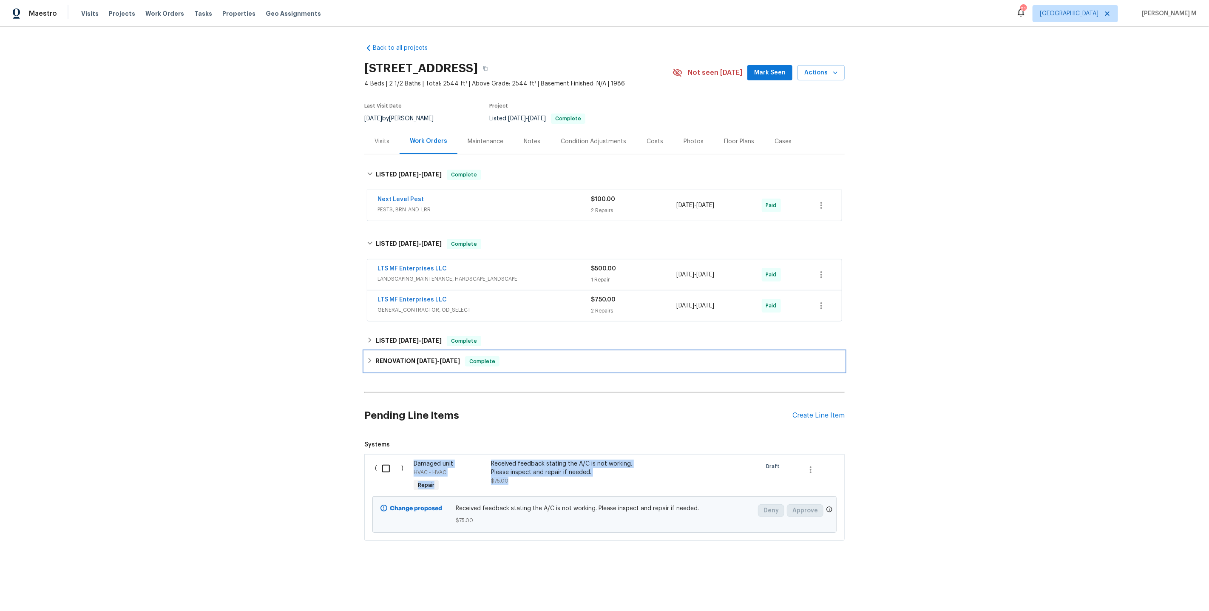
click at [385, 351] on div "RENOVATION [DATE] - [DATE] Complete" at bounding box center [604, 361] width 480 height 20
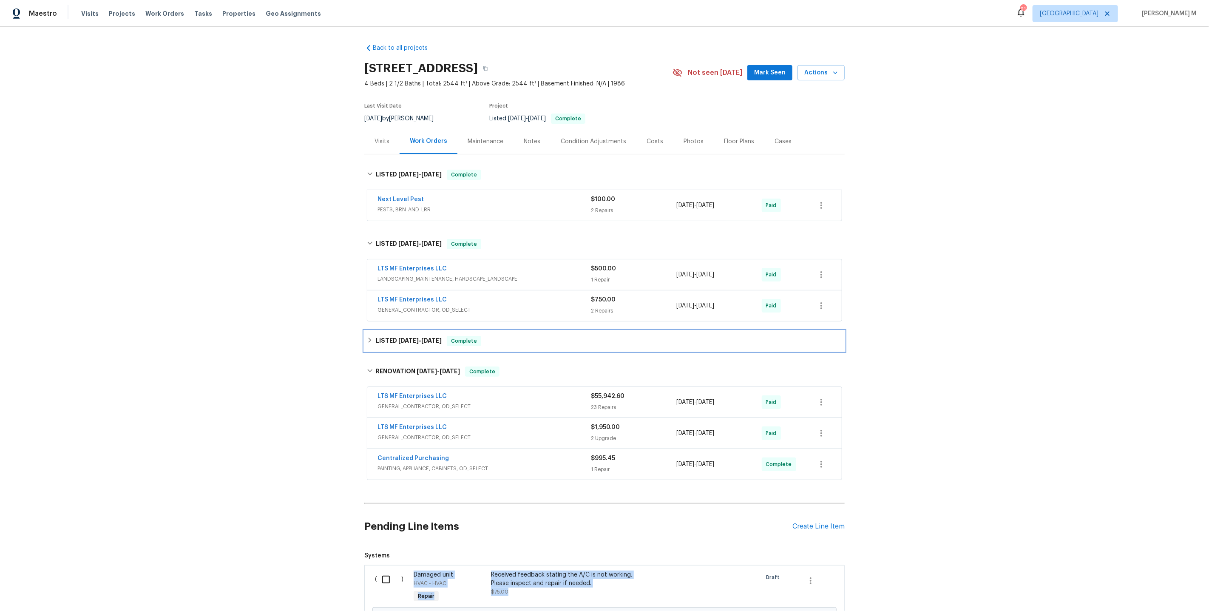
click at [395, 337] on h6 "LISTED [DATE] - [DATE]" at bounding box center [409, 341] width 66 height 10
